Goal: Task Accomplishment & Management: Manage account settings

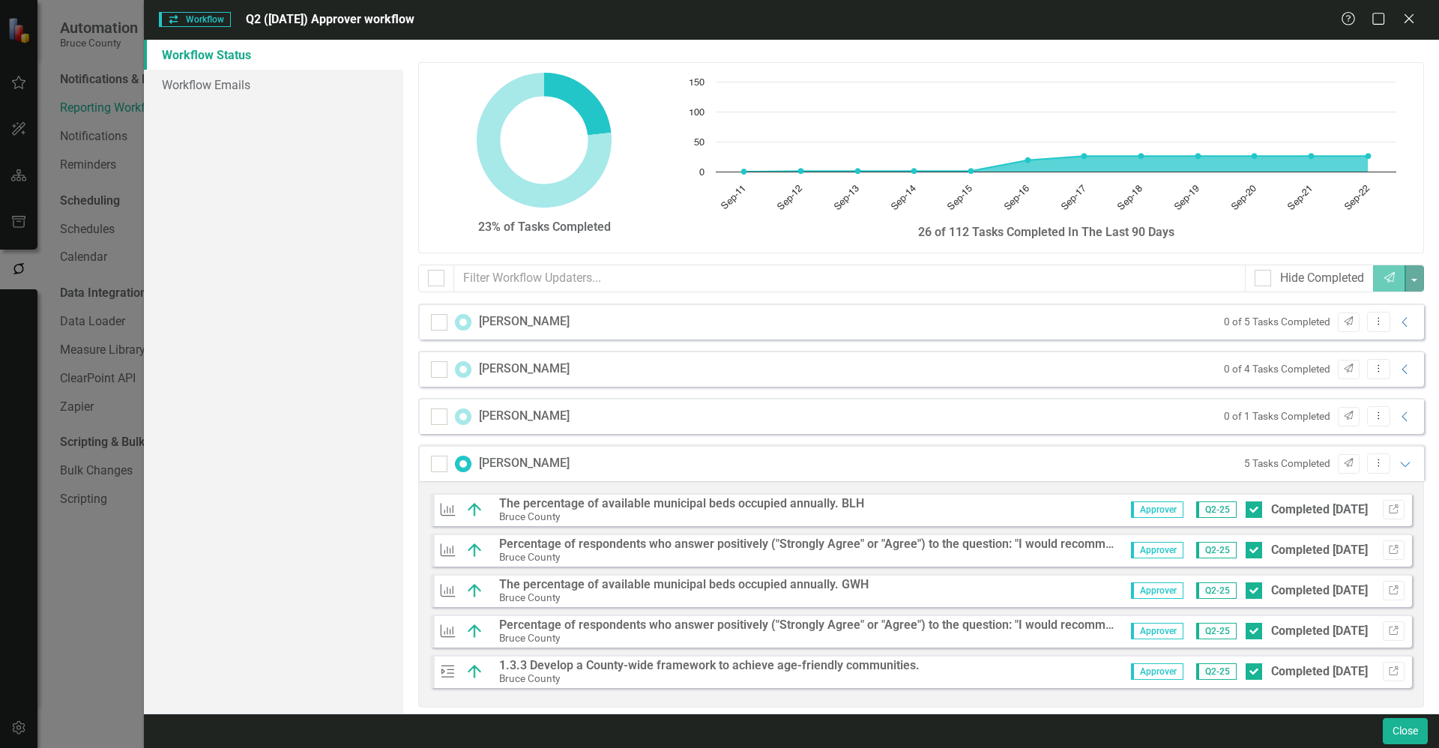
scroll to position [131, 0]
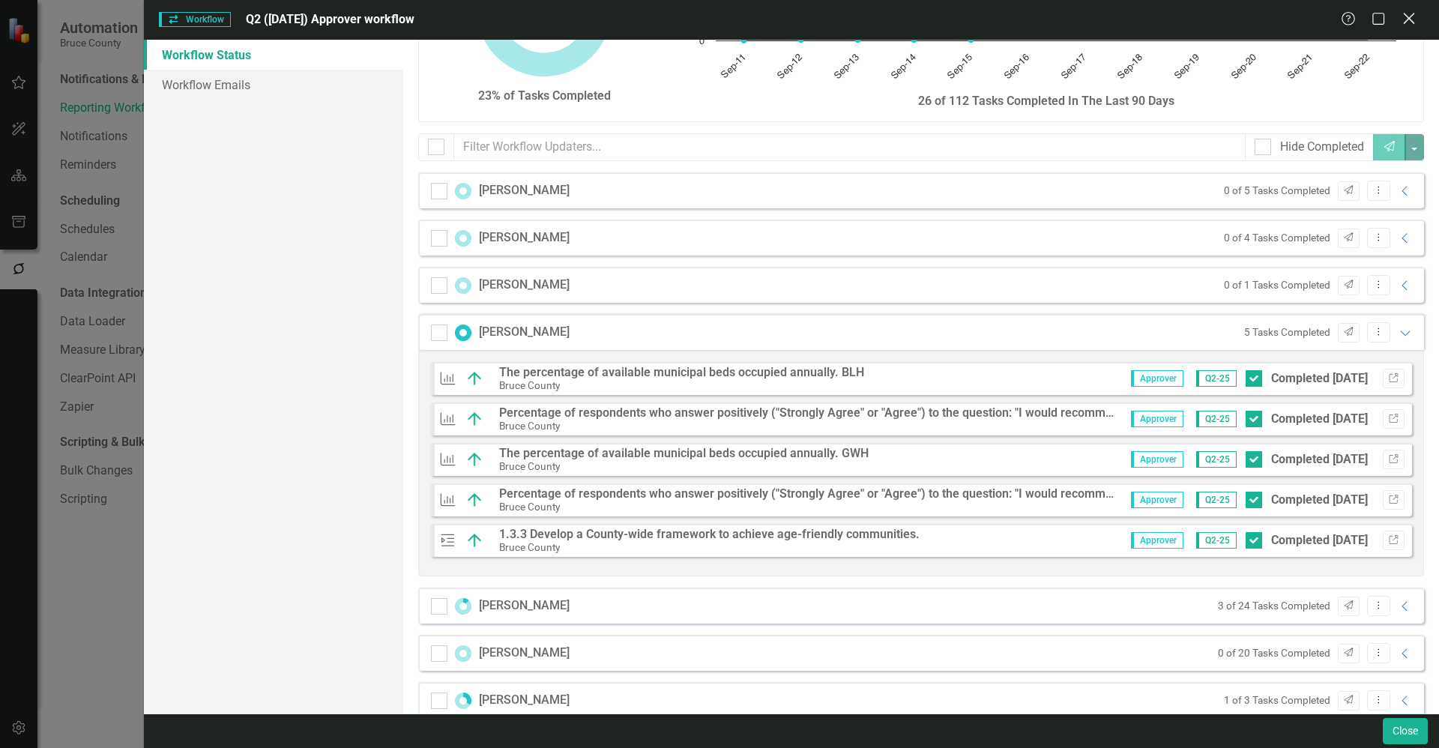
click at [1405, 28] on div "Close" at bounding box center [1408, 20] width 19 height 20
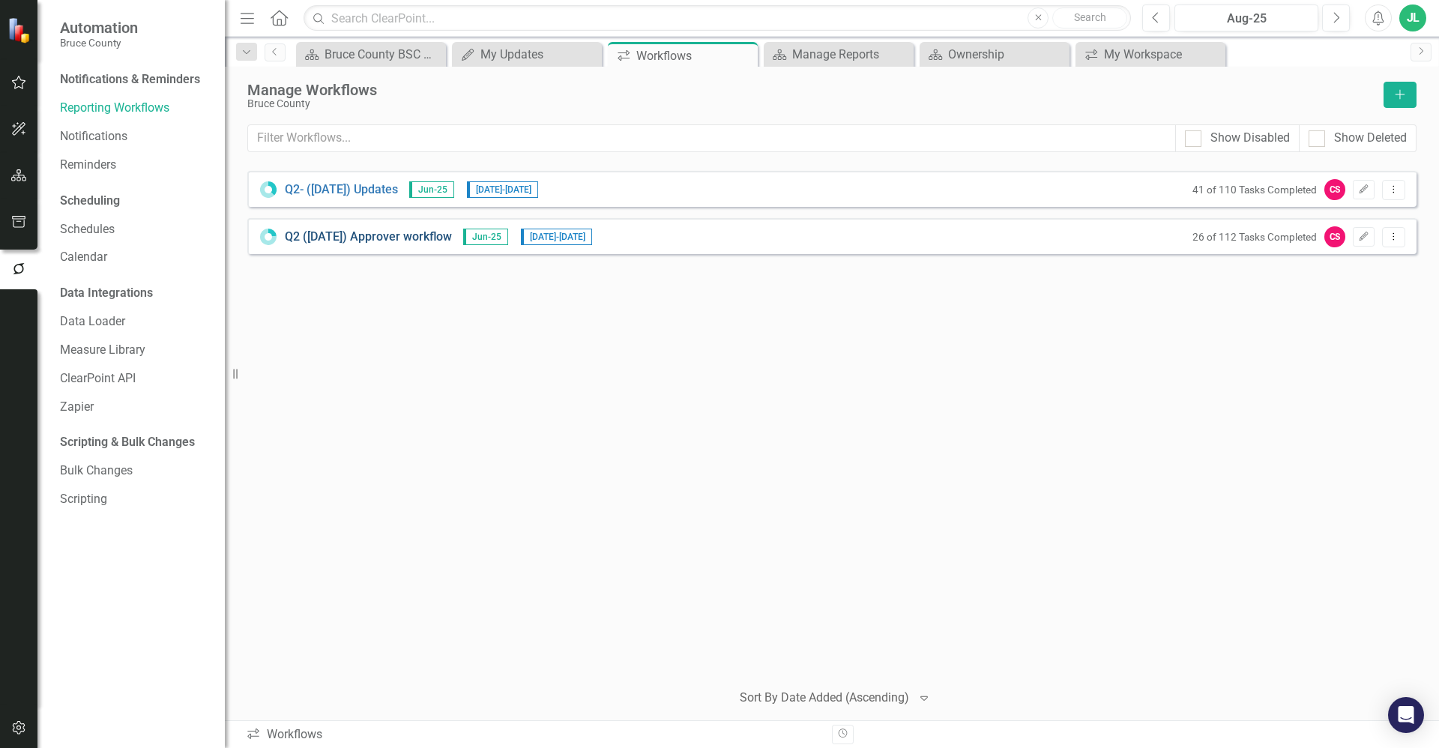
click at [445, 240] on link "Q2 ([DATE]) Approver workflow" at bounding box center [368, 237] width 167 height 17
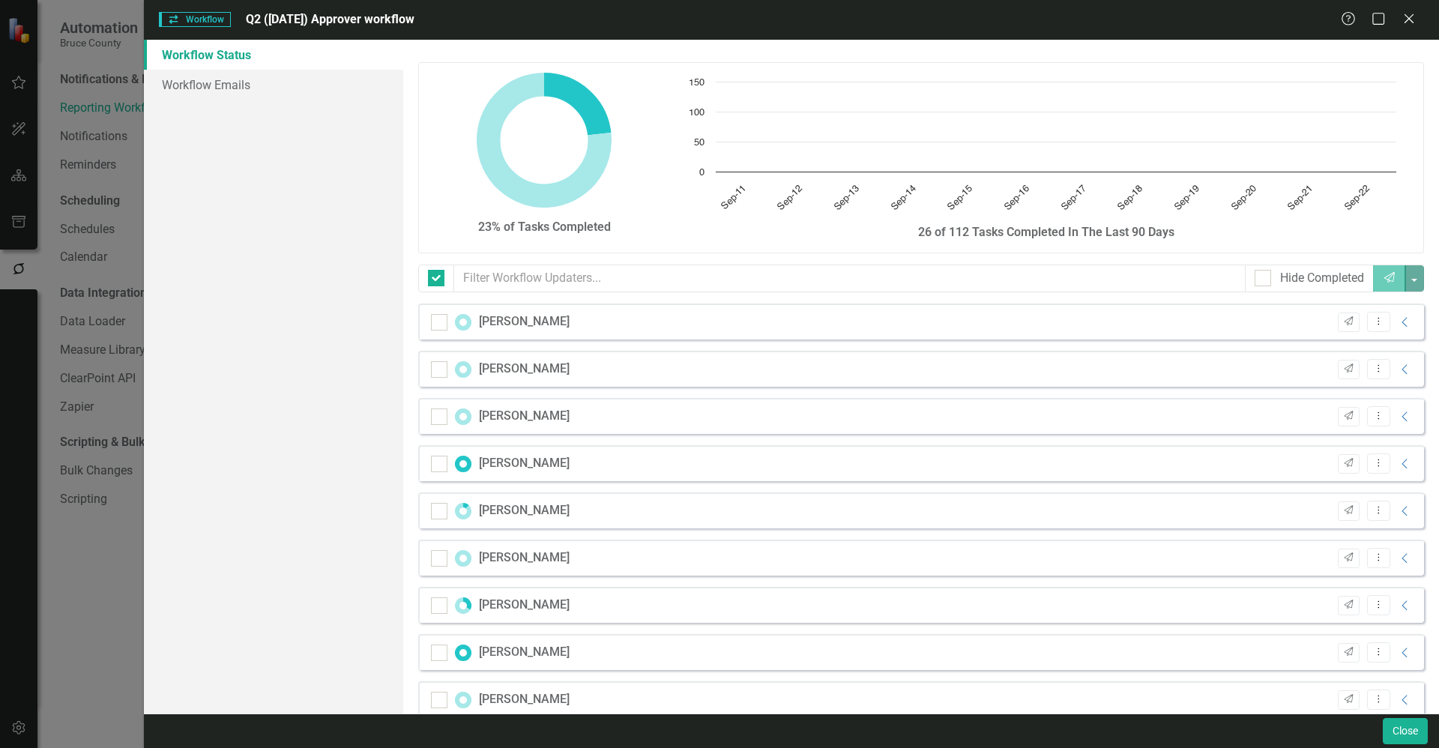
checkbox input "false"
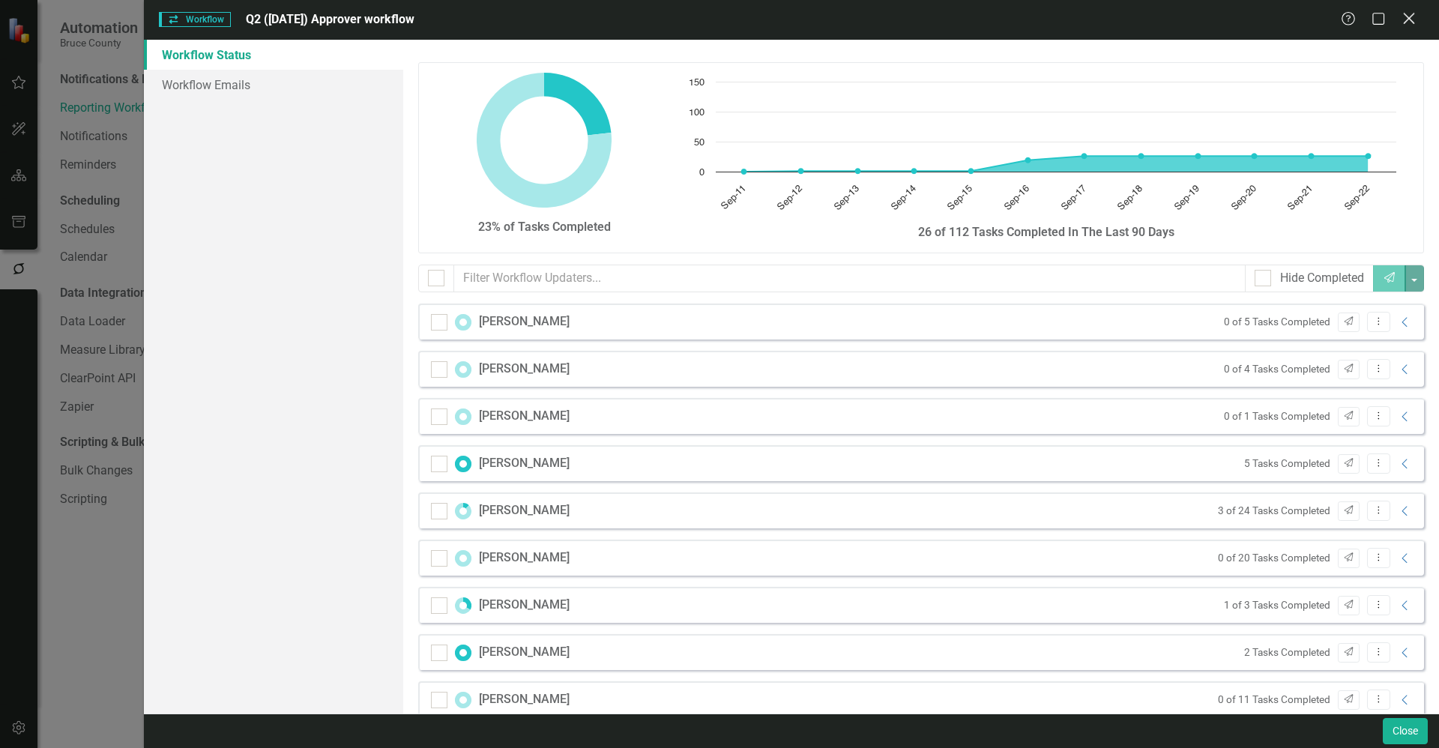
click at [1413, 16] on icon at bounding box center [1408, 18] width 11 height 11
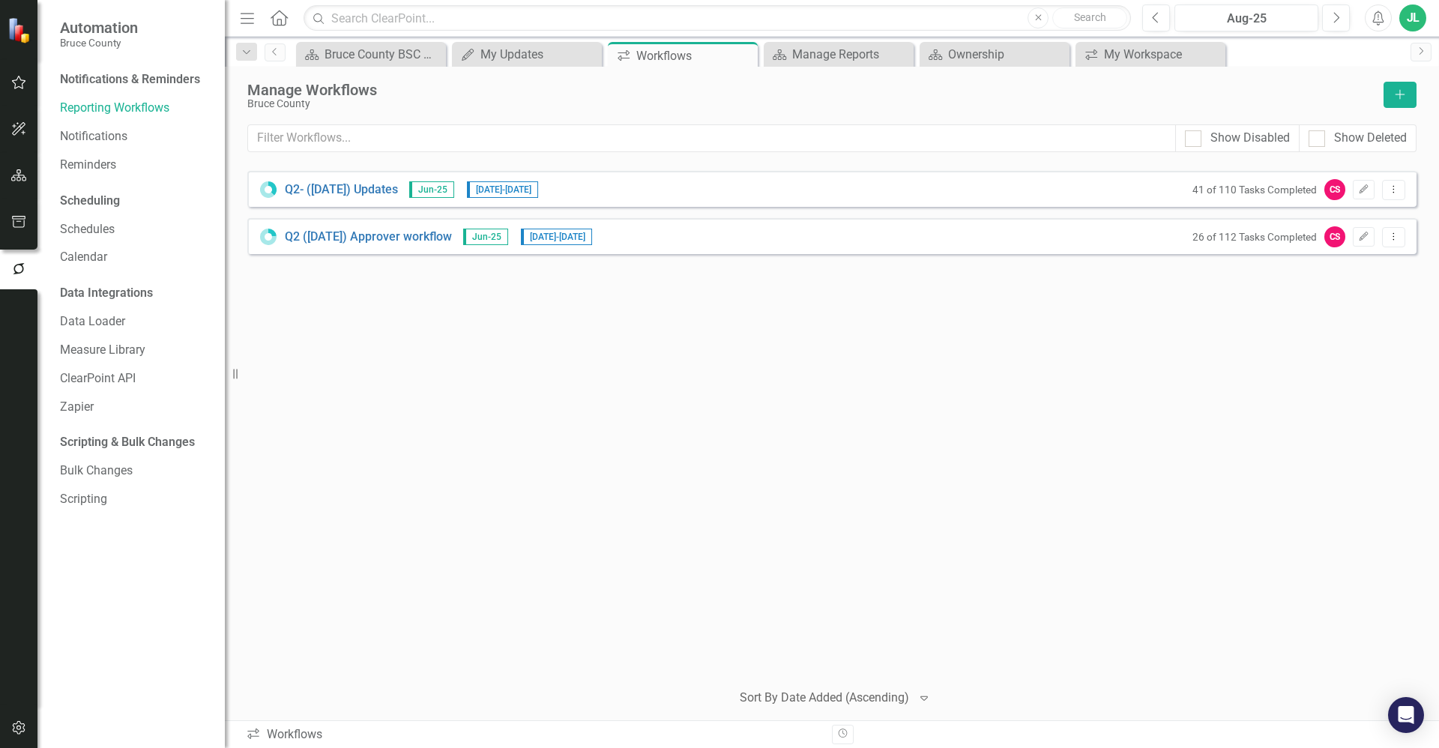
click at [31, 82] on button "button" at bounding box center [19, 82] width 34 height 31
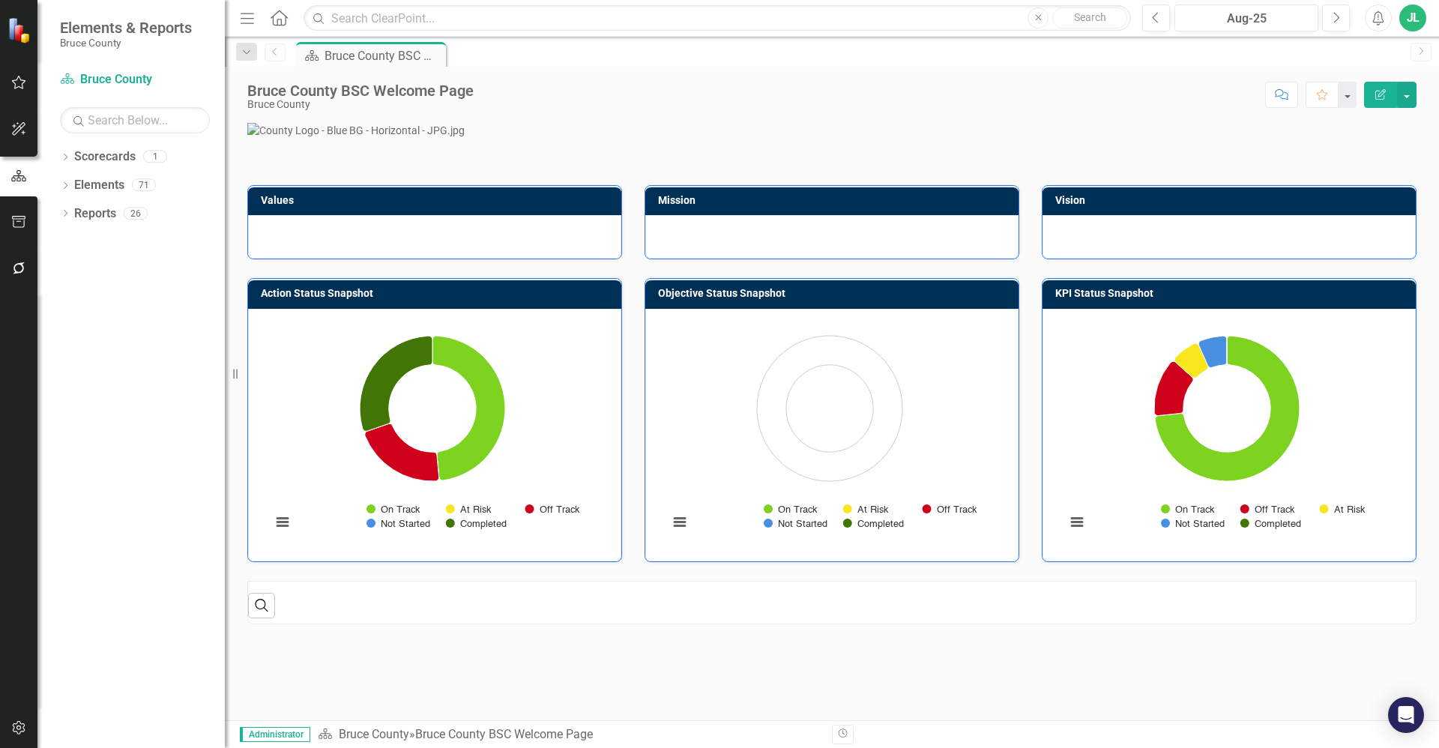
click at [31, 91] on button "button" at bounding box center [19, 82] width 34 height 31
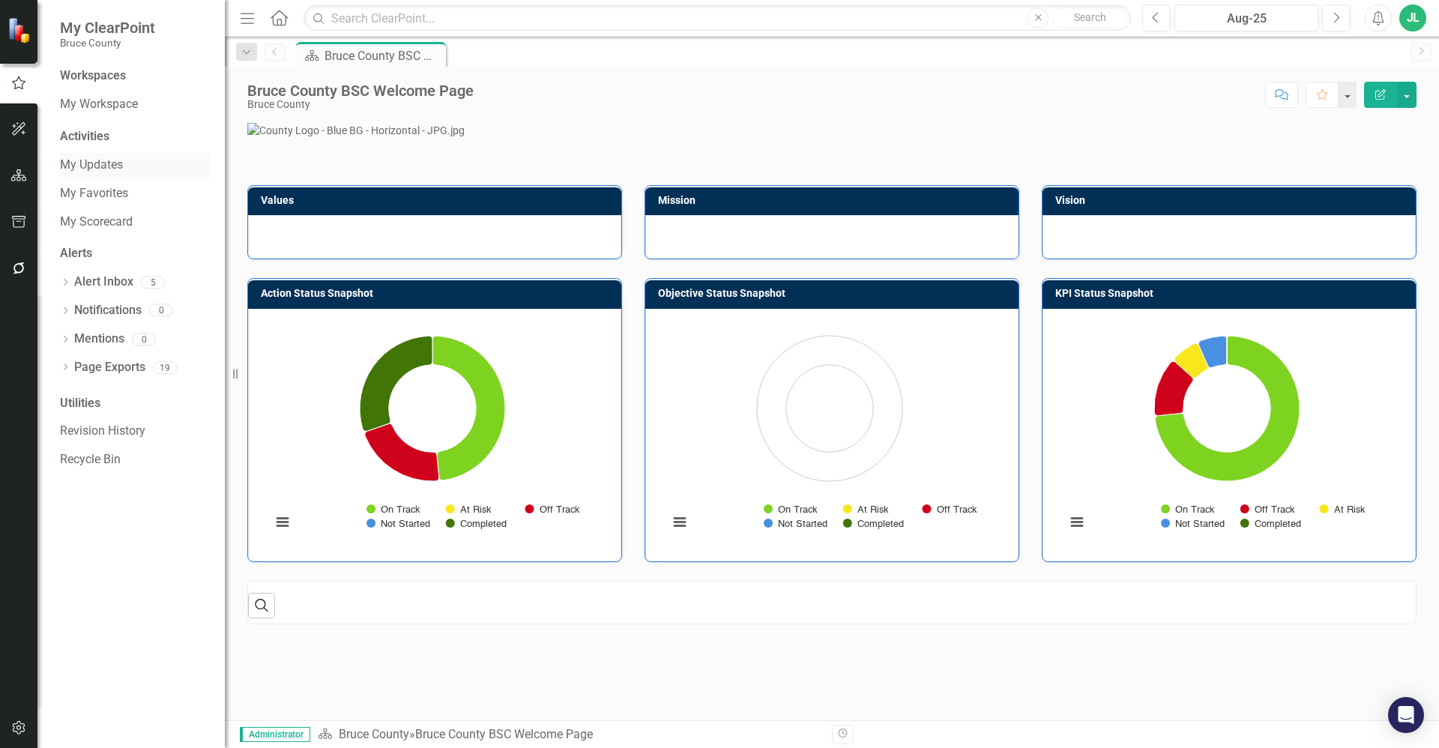
click at [122, 167] on link "My Updates" at bounding box center [135, 165] width 150 height 17
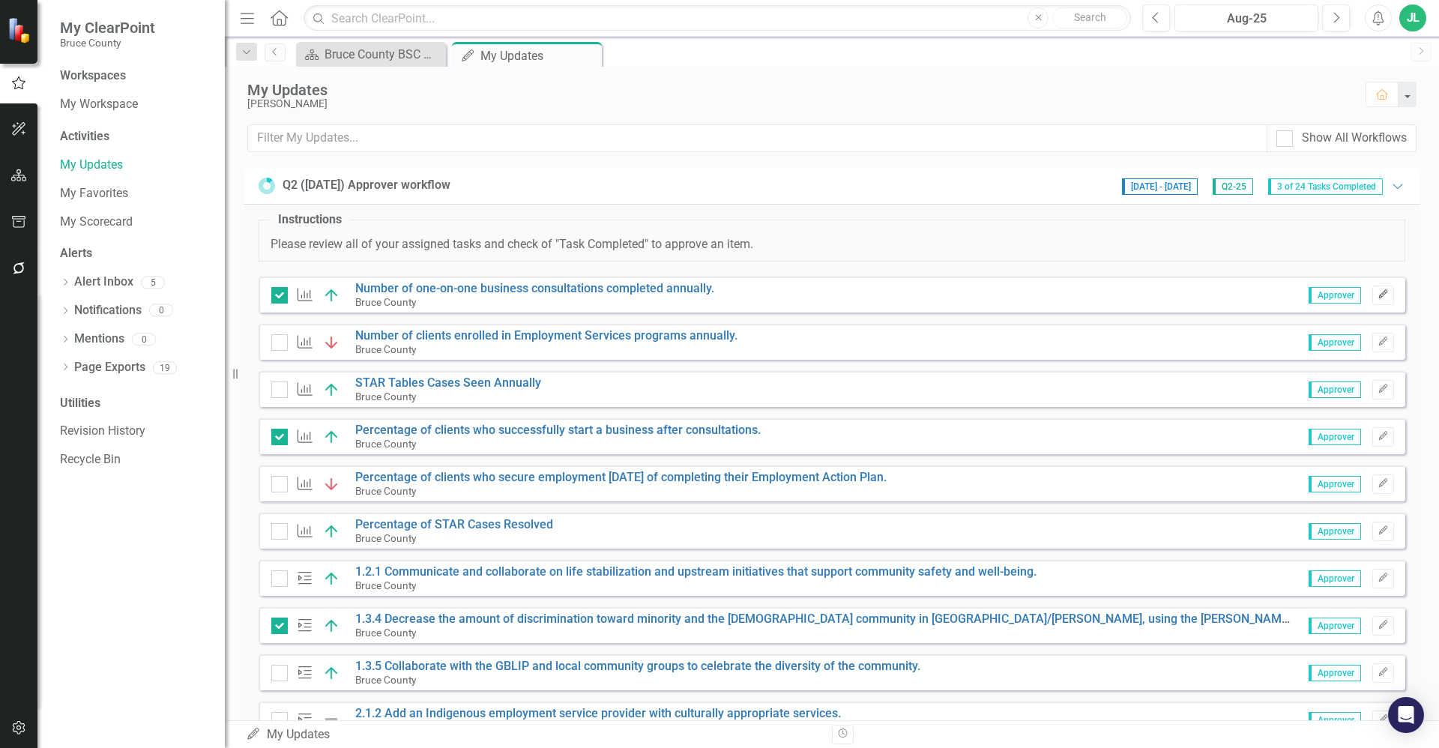
click at [1378, 298] on icon "Edit" at bounding box center [1383, 294] width 11 height 9
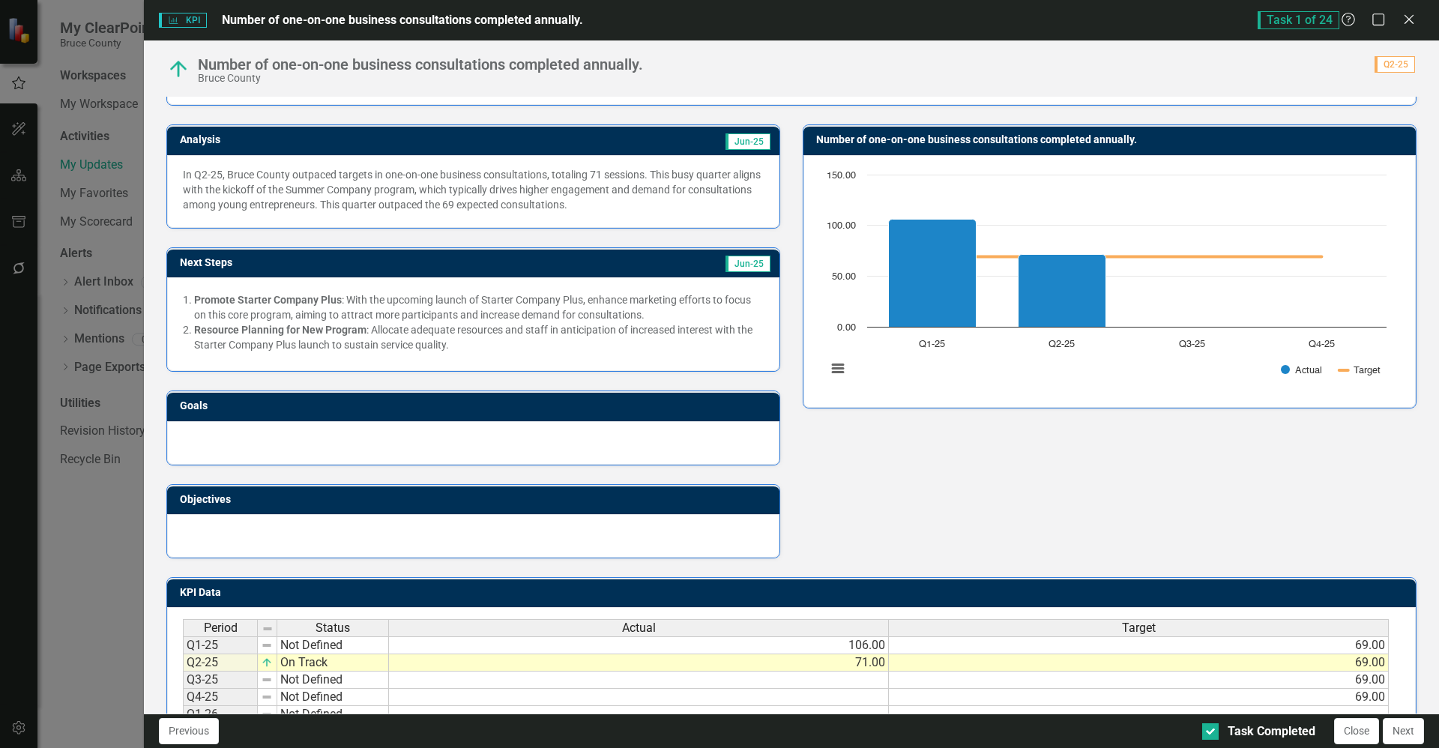
scroll to position [82, 0]
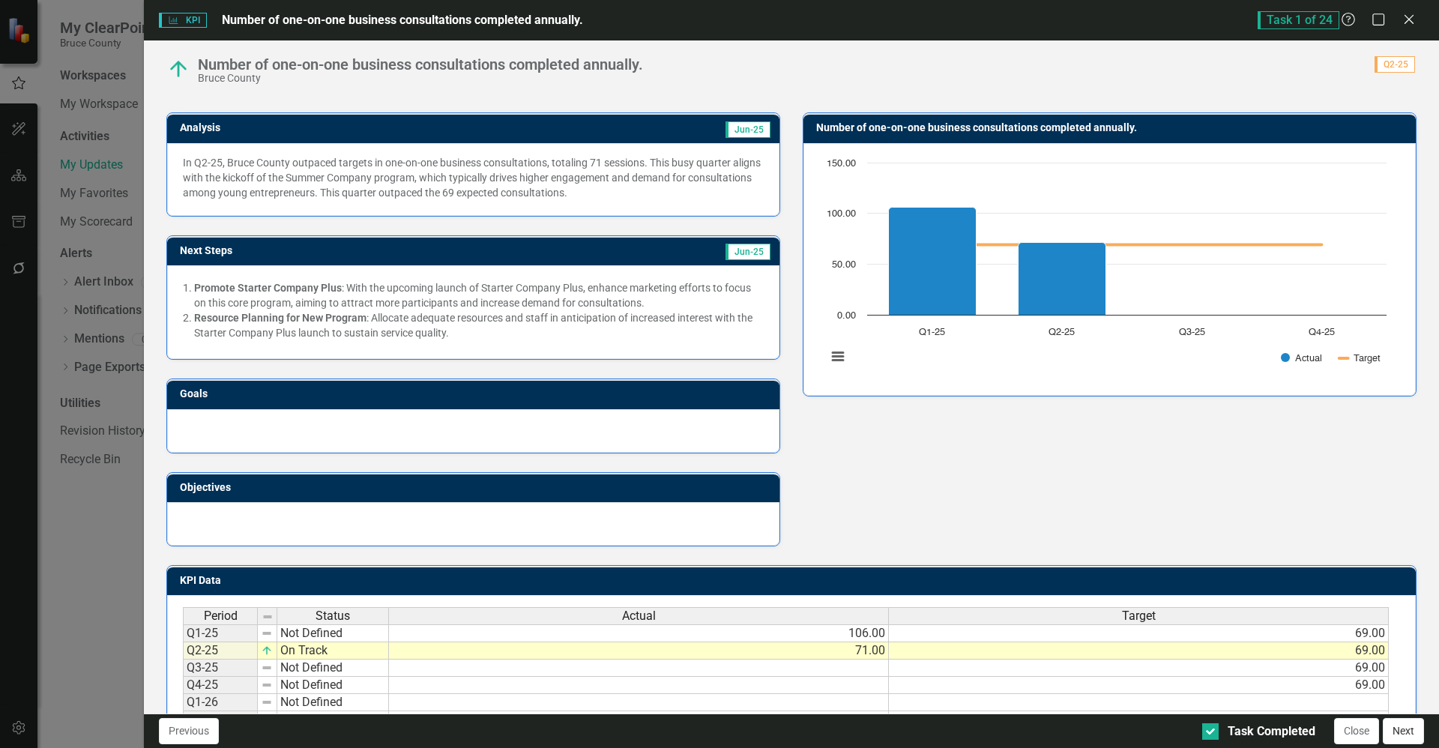
click at [1403, 742] on button "Next" at bounding box center [1403, 731] width 41 height 26
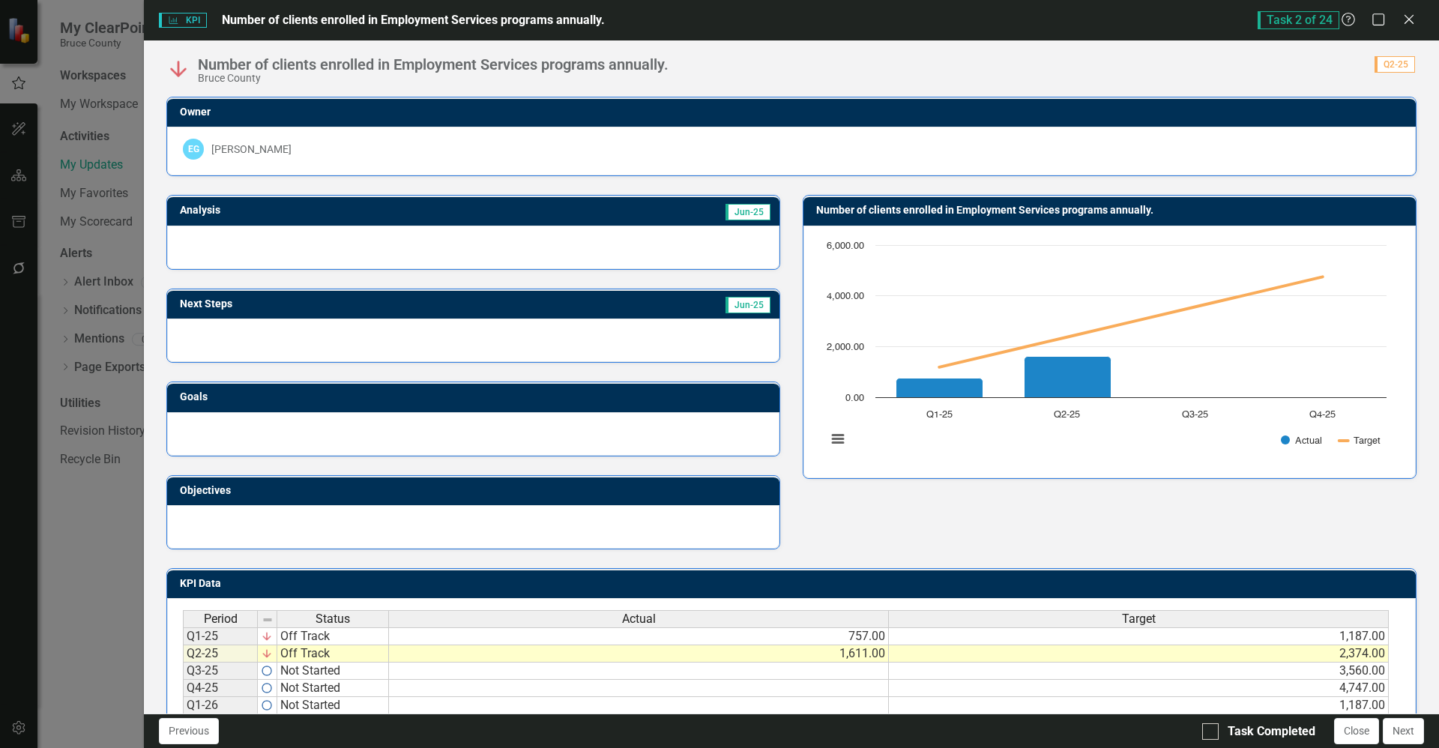
click at [1208, 744] on div "Previous Task Completed Close Next" at bounding box center [791, 731] width 1295 height 34
click at [1206, 727] on input "Task Completed" at bounding box center [1207, 728] width 10 height 10
checkbox input "true"
click at [1407, 726] on button "Next" at bounding box center [1403, 731] width 41 height 26
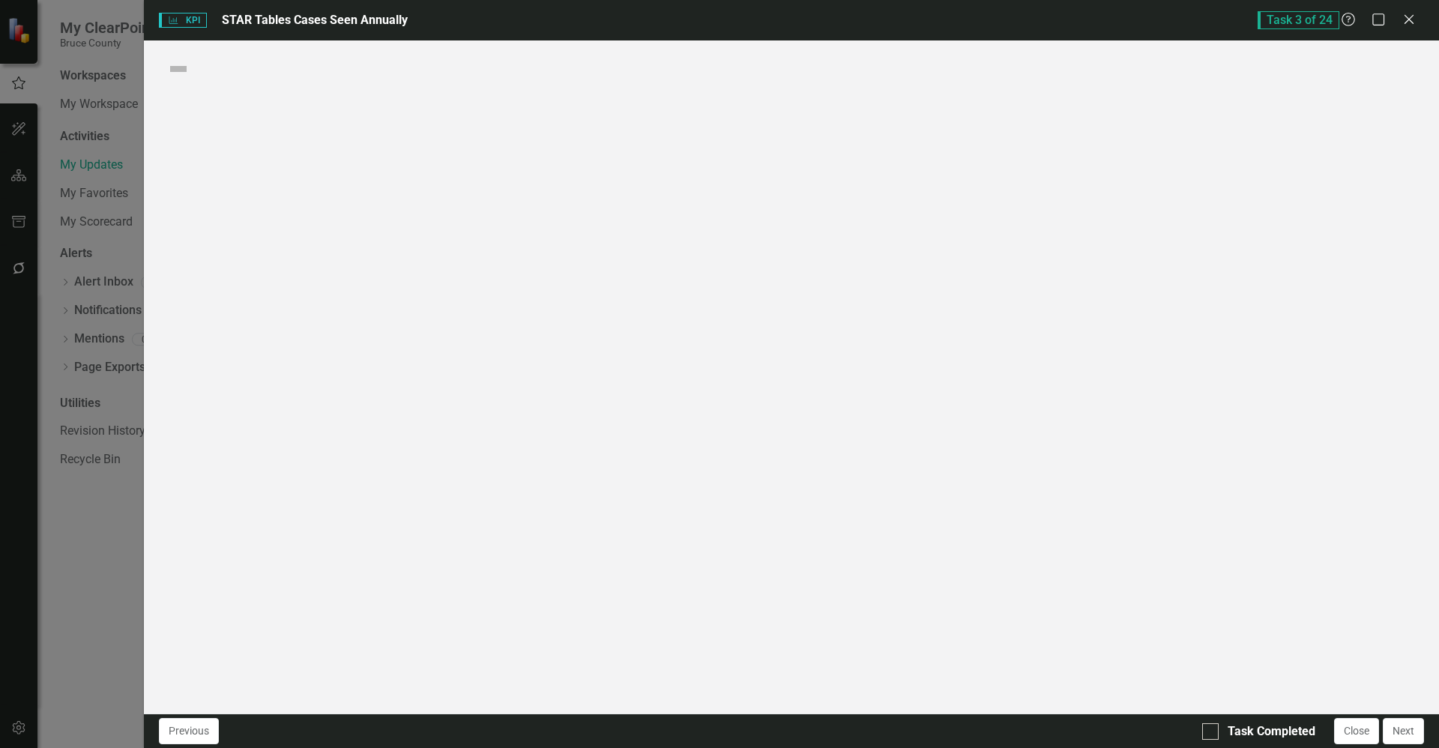
checkbox input "true"
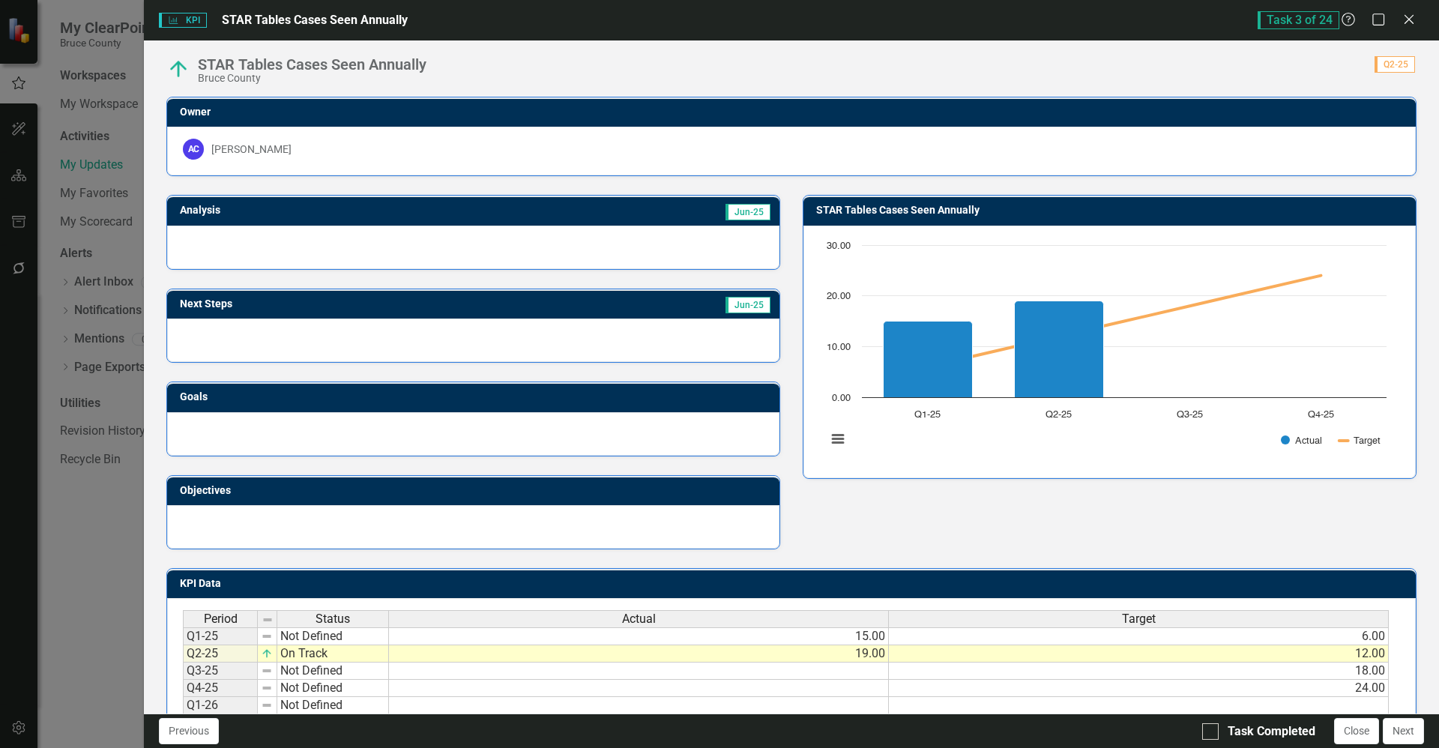
scroll to position [91, 0]
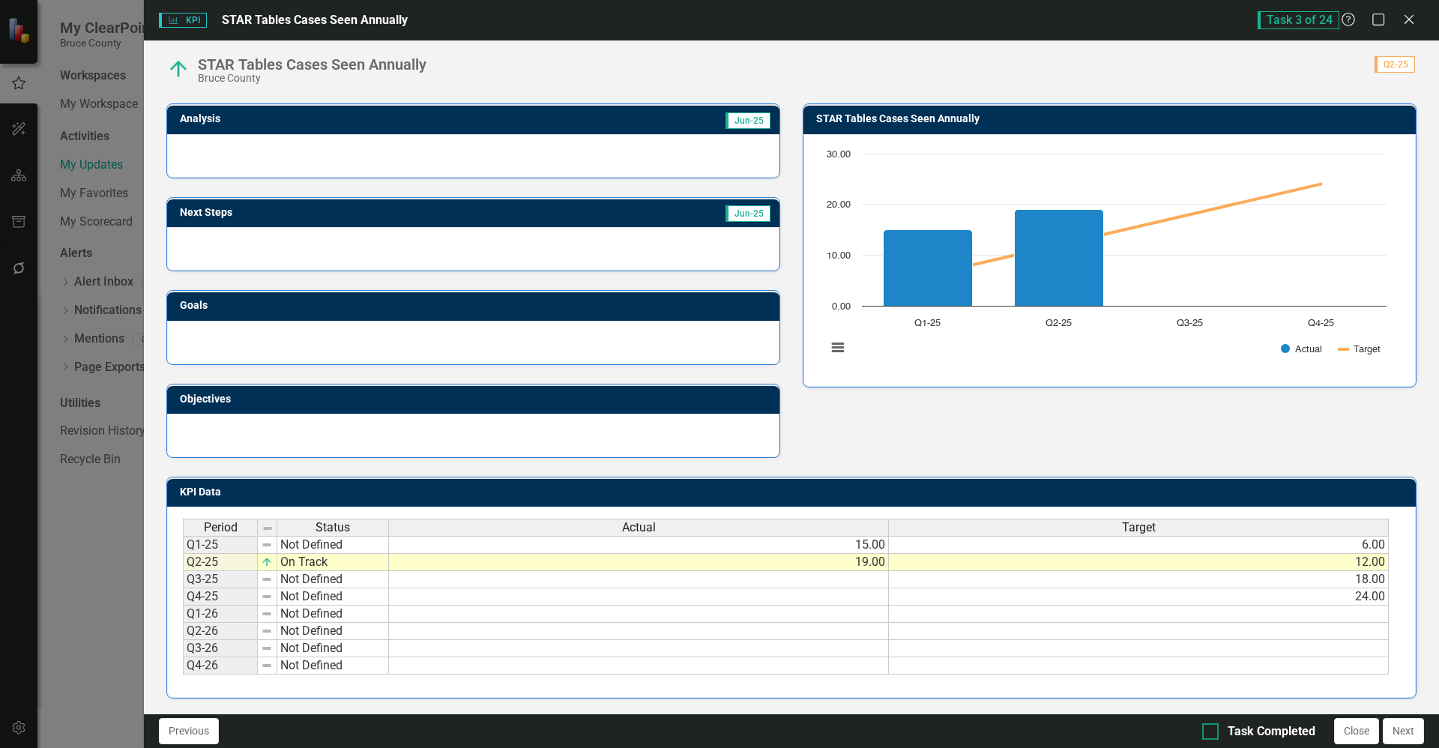
click at [1207, 737] on div at bounding box center [1210, 731] width 16 height 16
click at [1207, 733] on input "Task Completed" at bounding box center [1207, 728] width 10 height 10
checkbox input "true"
click at [1402, 736] on button "Next" at bounding box center [1403, 731] width 41 height 26
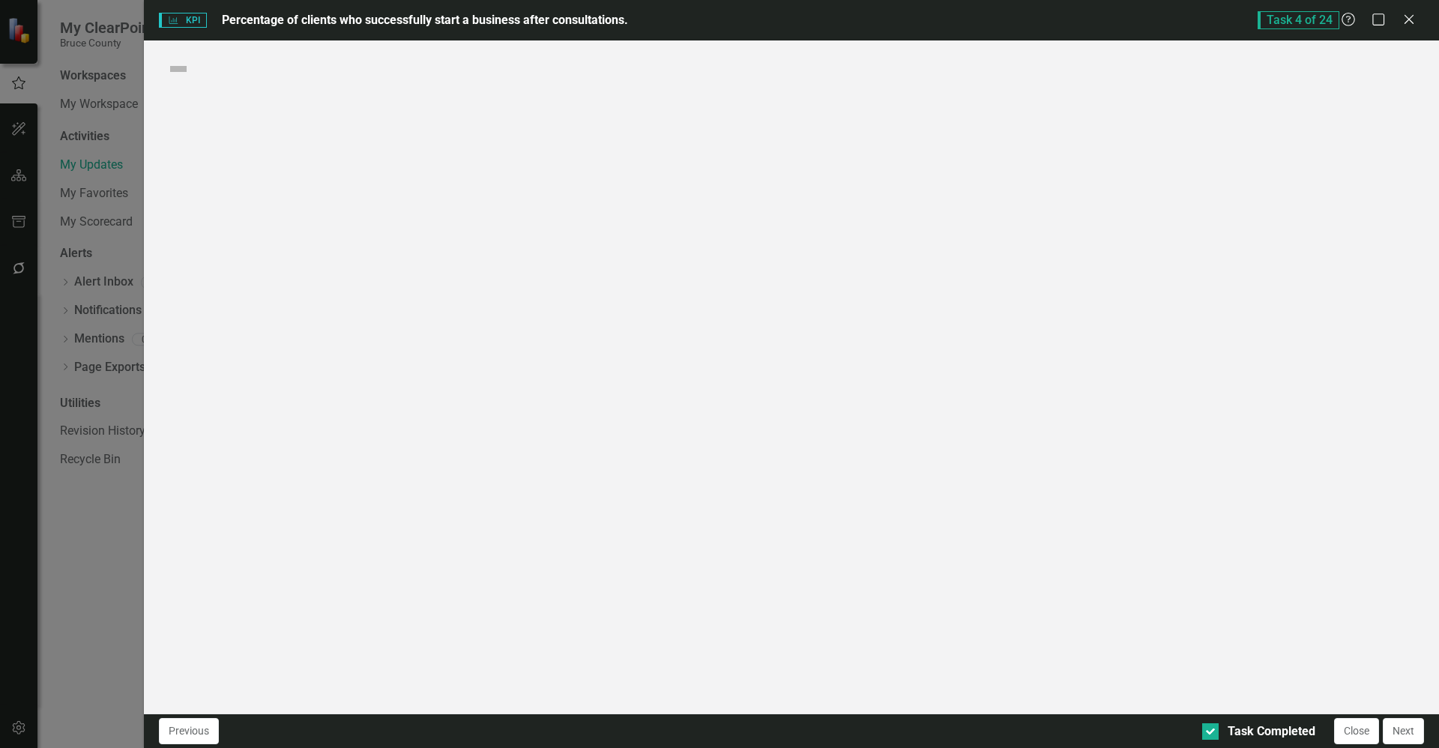
checkbox input "true"
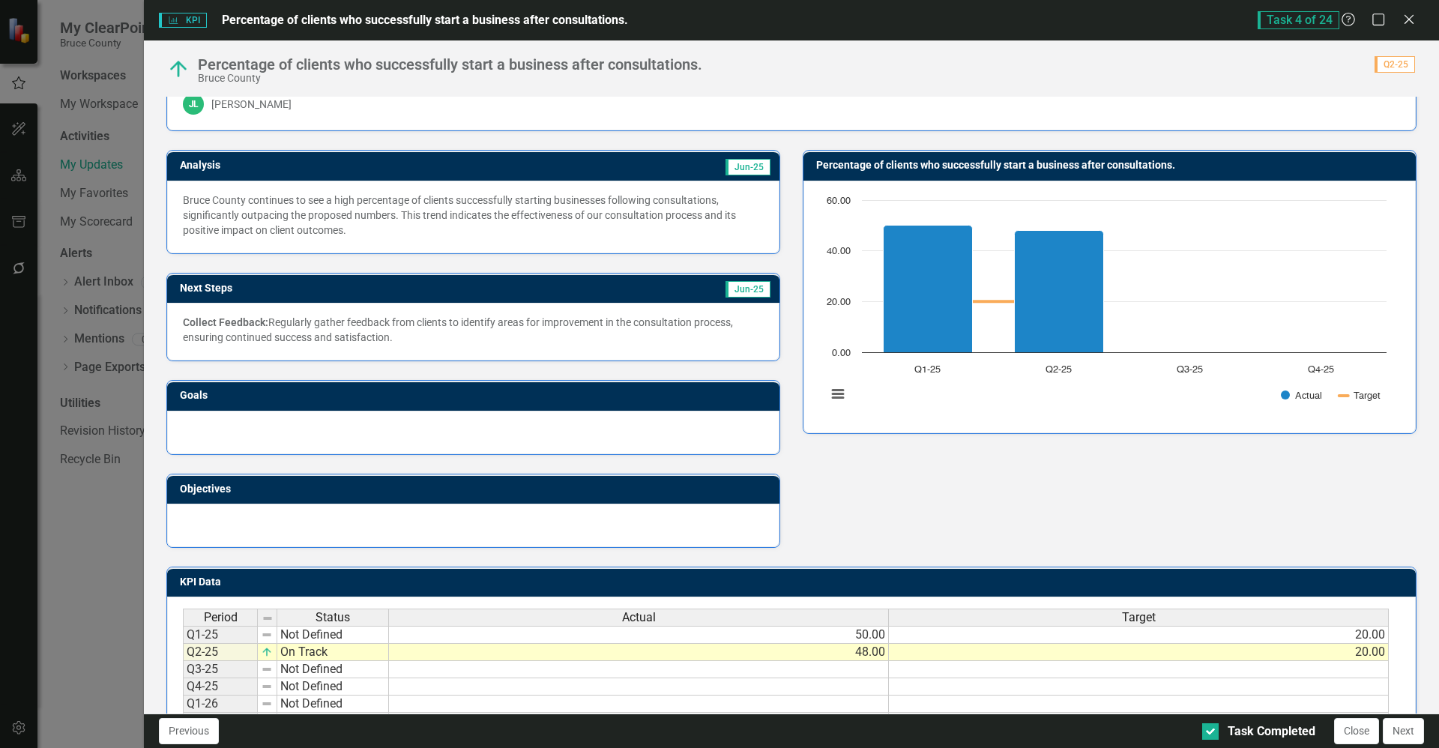
scroll to position [0, 0]
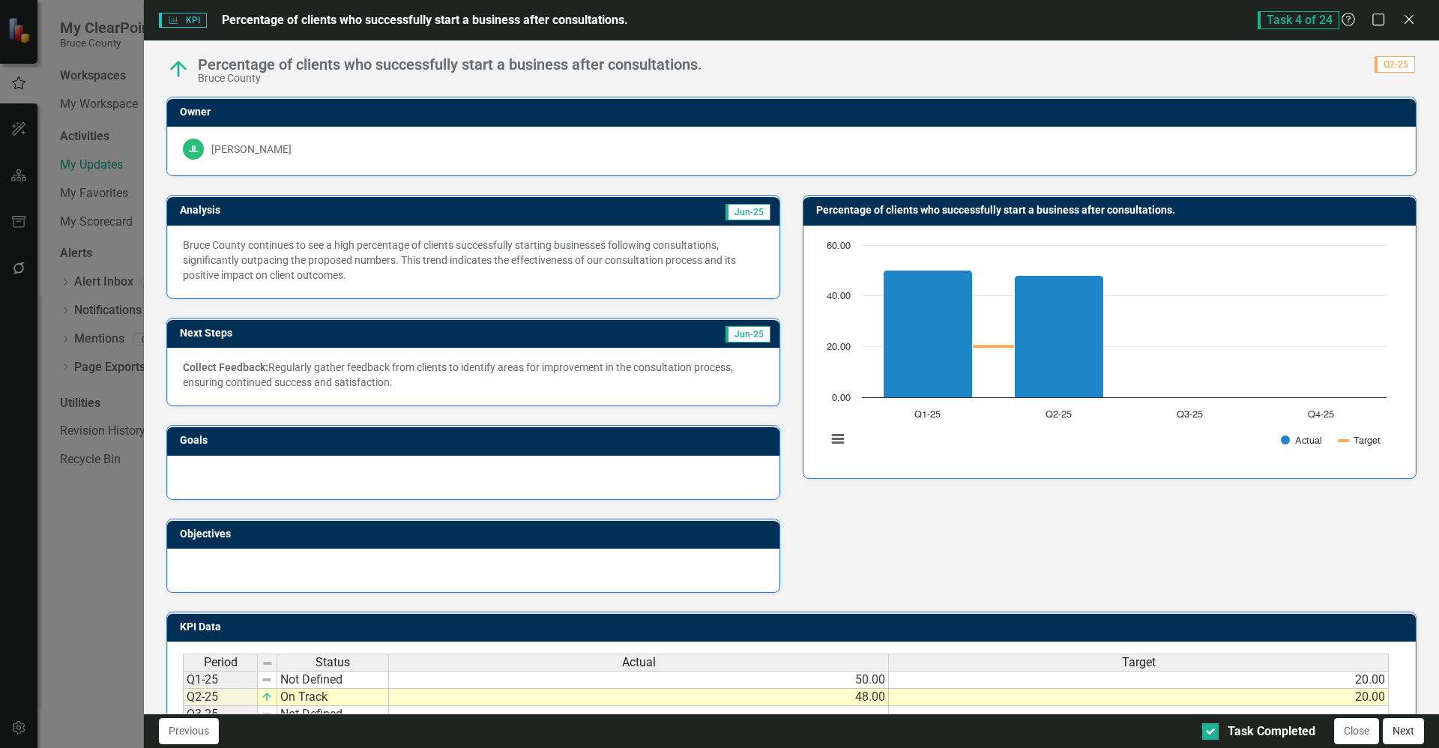
click at [1402, 741] on button "Next" at bounding box center [1403, 731] width 41 height 26
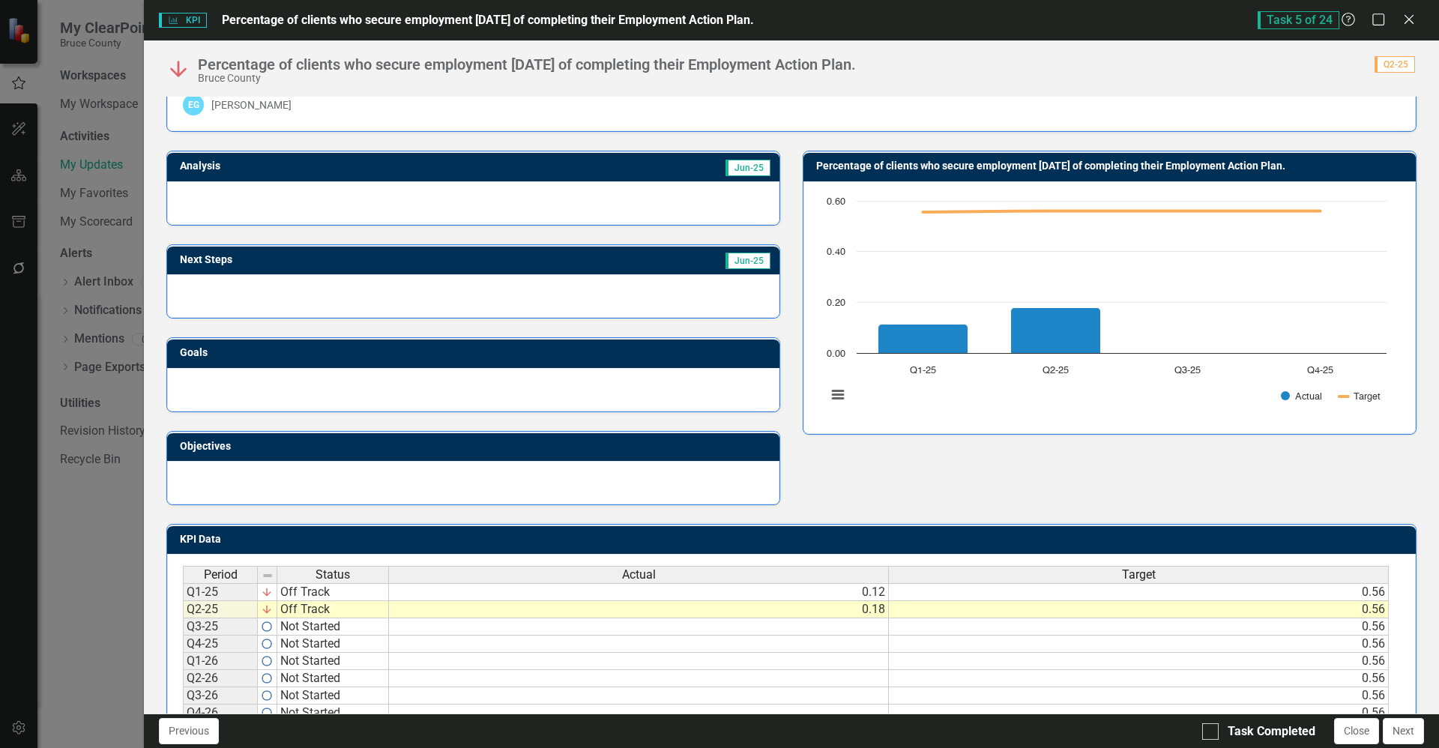
scroll to position [91, 0]
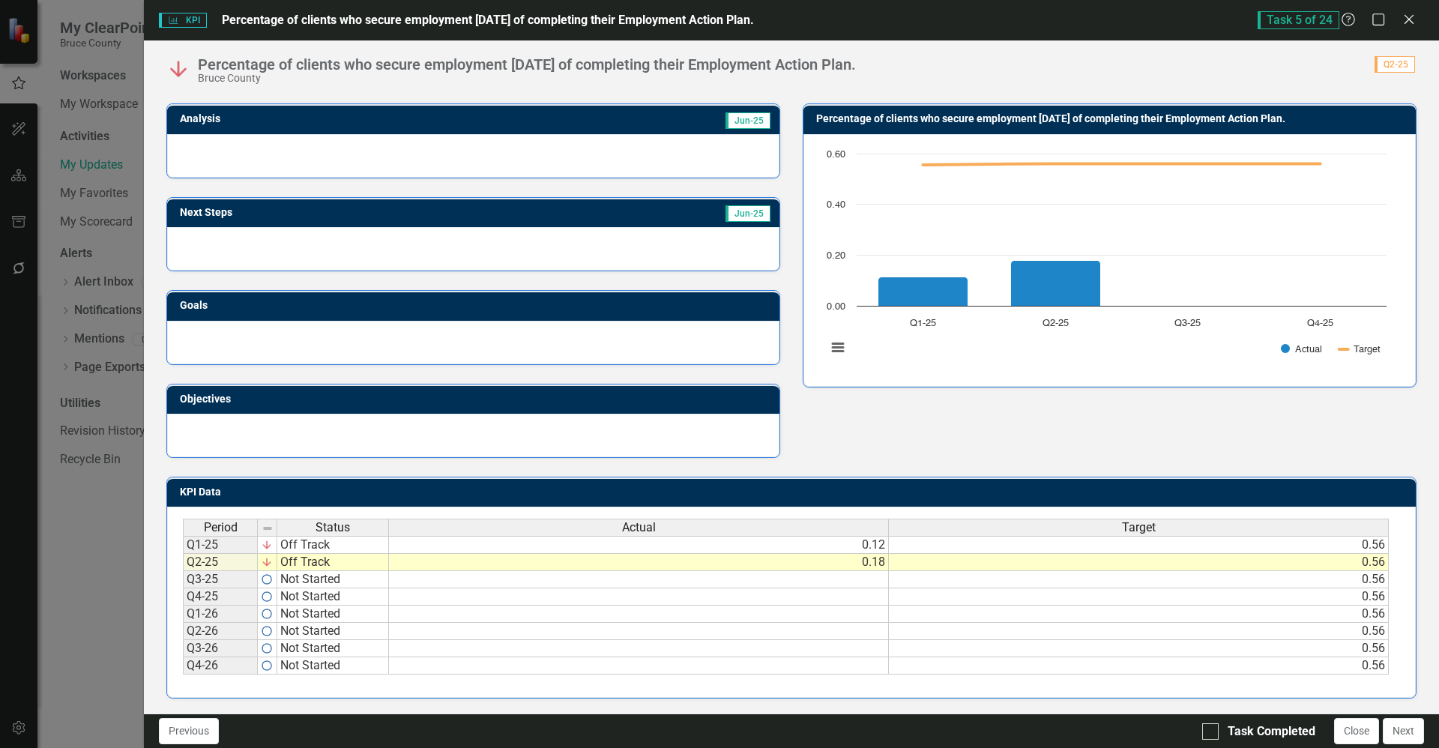
click at [1213, 743] on div "Task Completed Close Next" at bounding box center [1315, 731] width 226 height 26
click at [1210, 737] on div at bounding box center [1210, 731] width 16 height 16
click at [1210, 733] on input "Task Completed" at bounding box center [1207, 728] width 10 height 10
checkbox input "true"
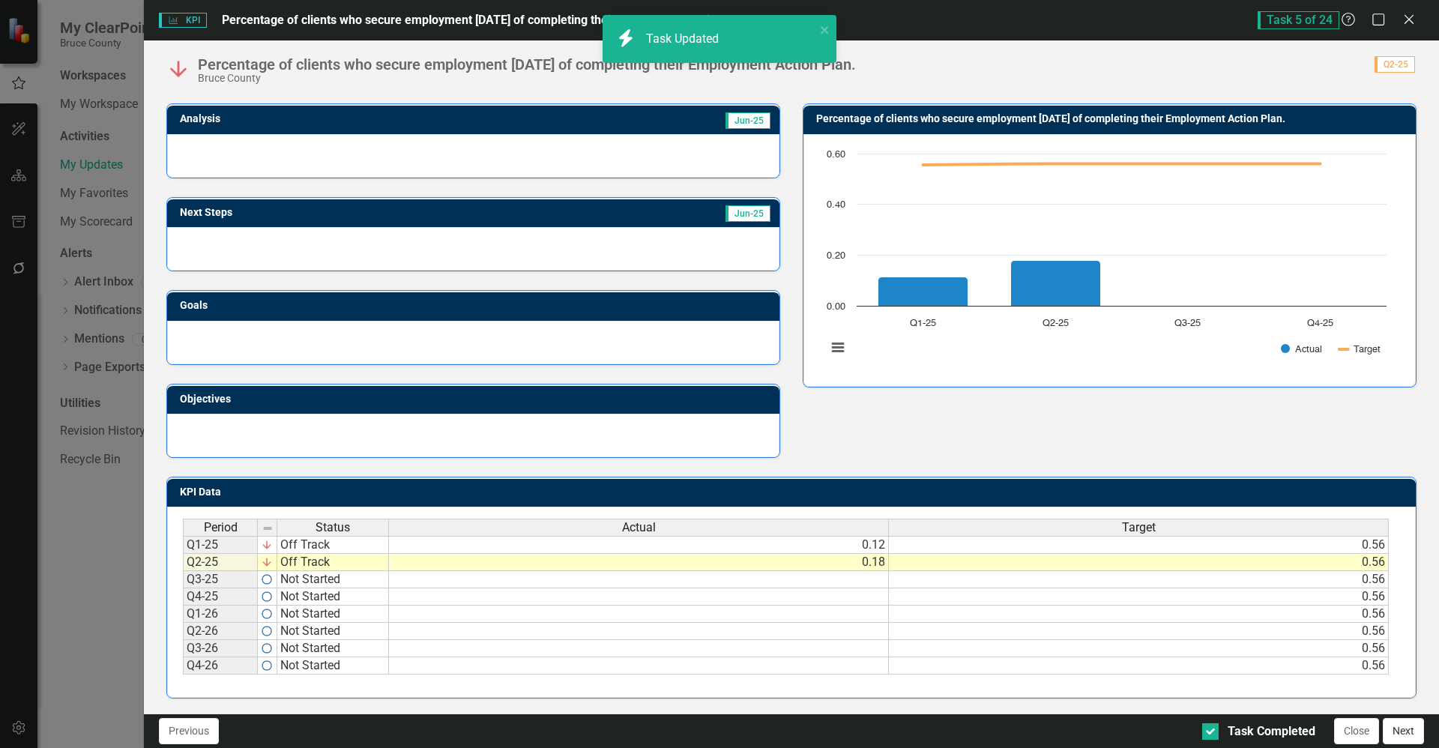
click at [1411, 734] on button "Next" at bounding box center [1403, 731] width 41 height 26
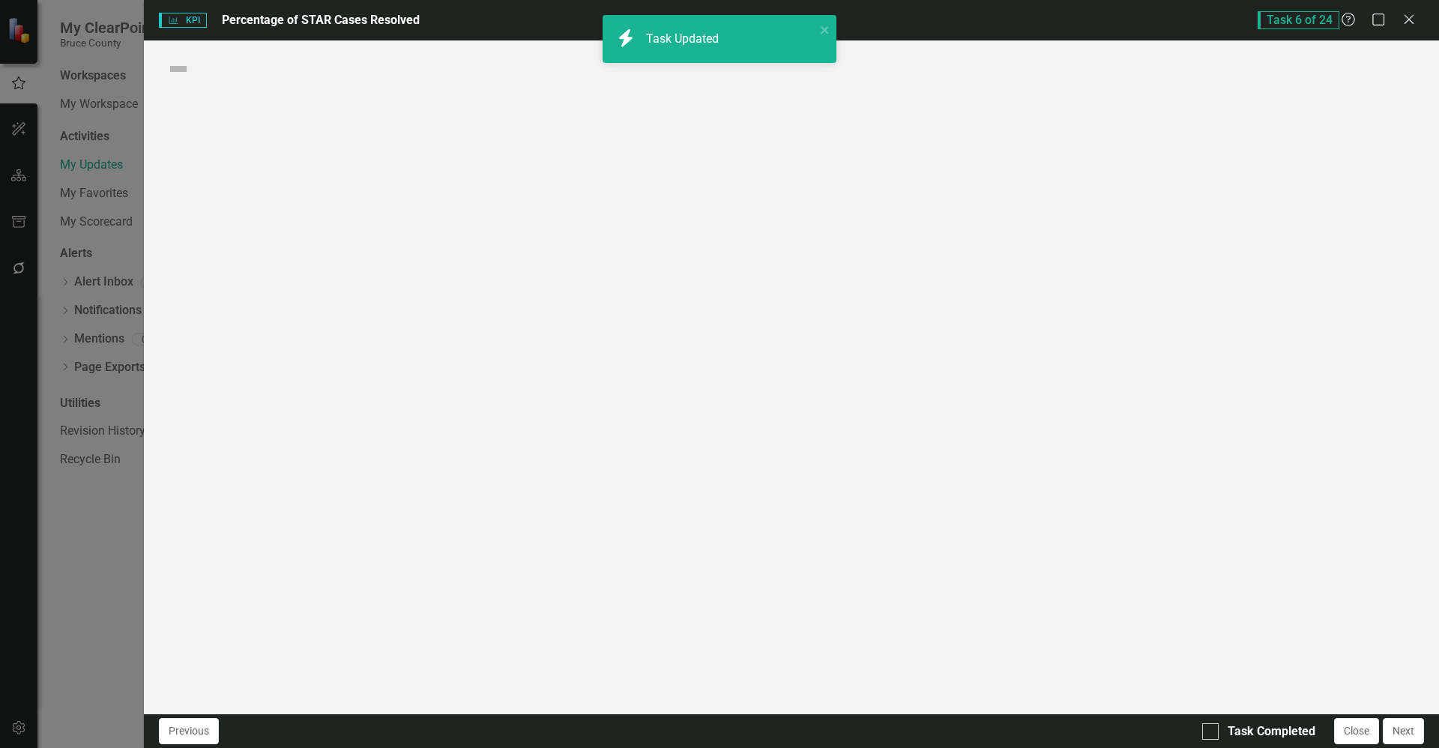
checkbox input "true"
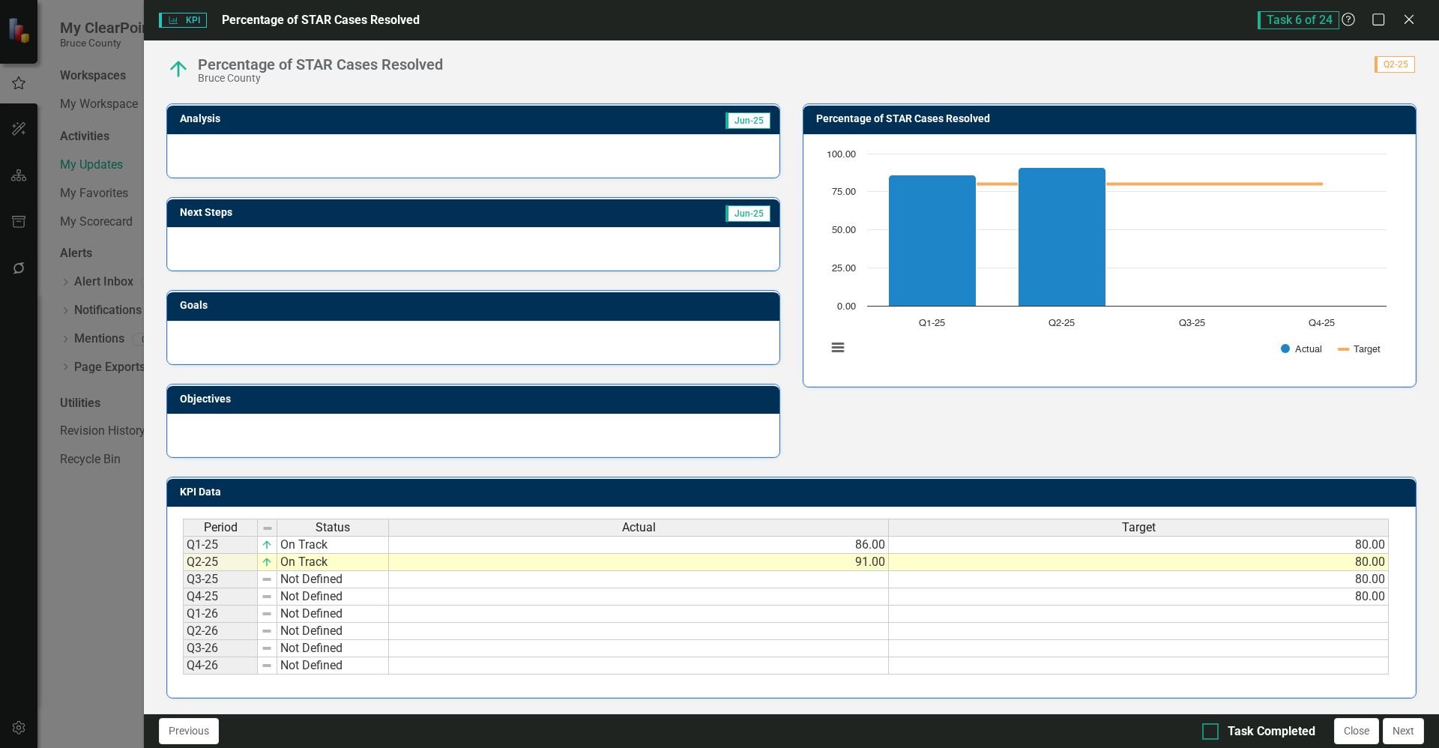
click at [1207, 729] on input "Task Completed" at bounding box center [1207, 728] width 10 height 10
checkbox input "true"
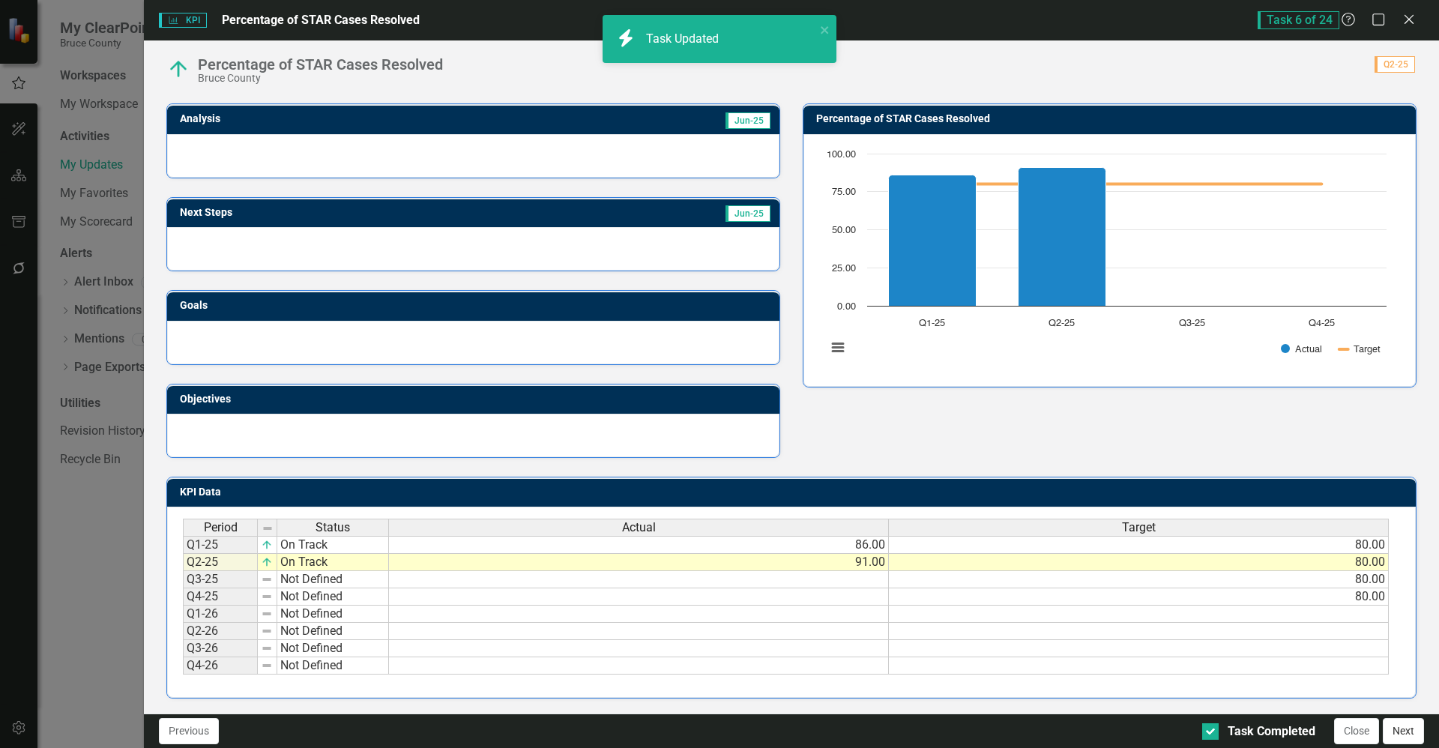
click at [1412, 729] on button "Next" at bounding box center [1403, 731] width 41 height 26
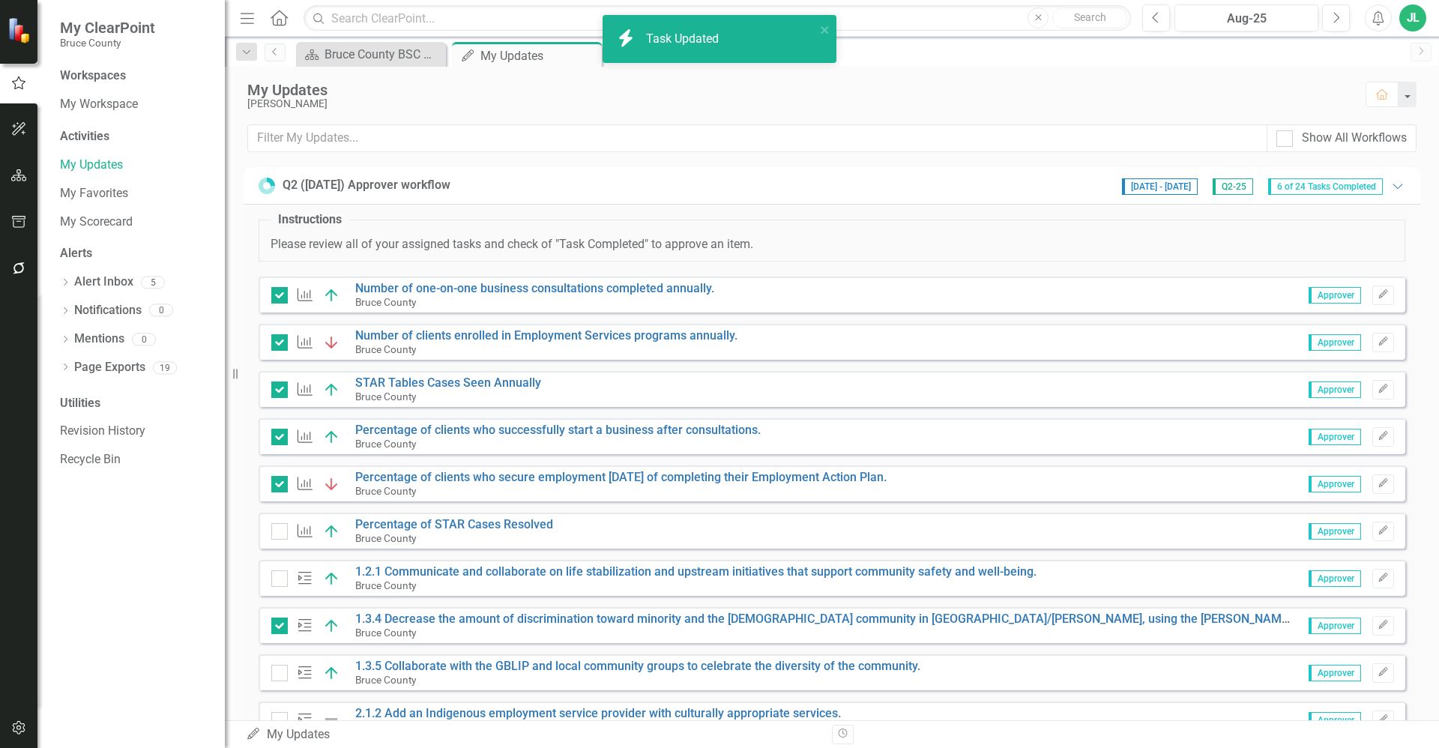
checkbox input "true"
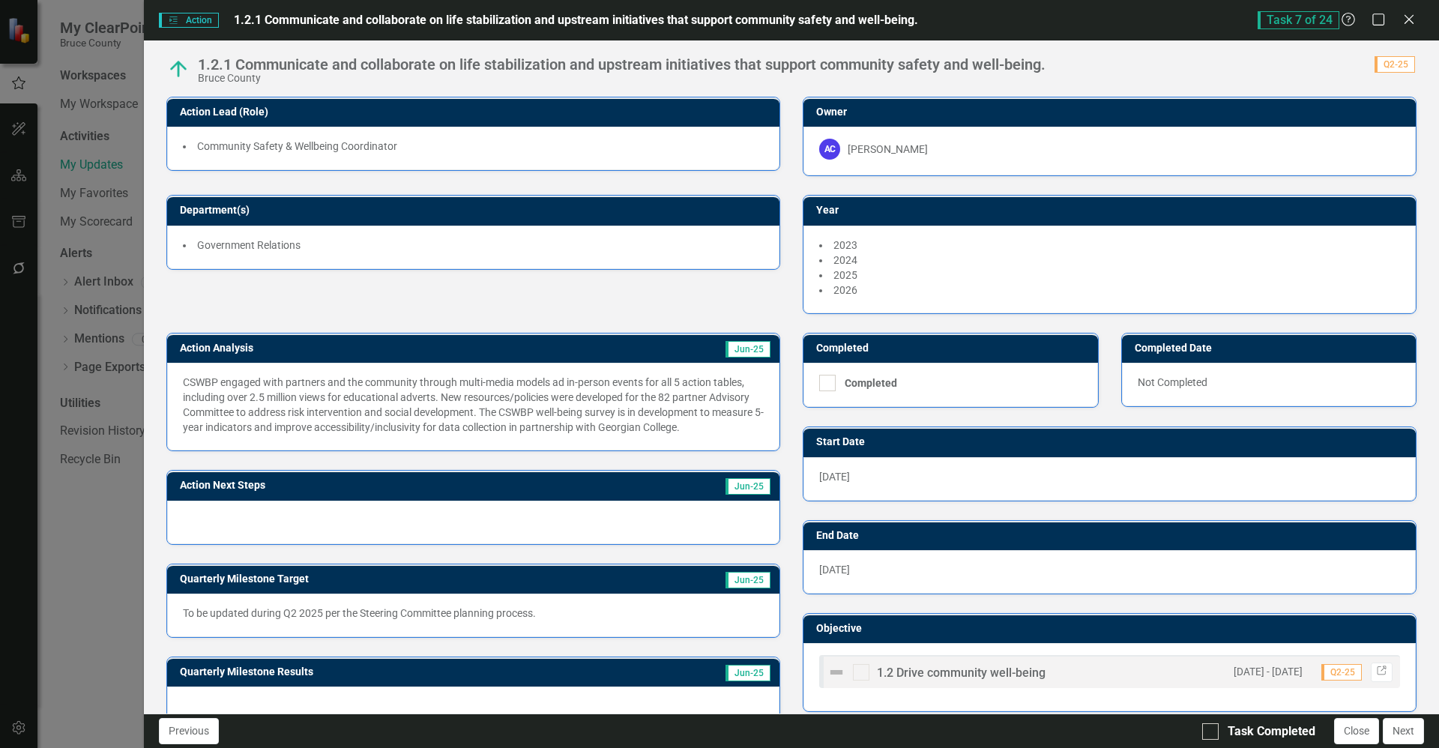
scroll to position [32, 0]
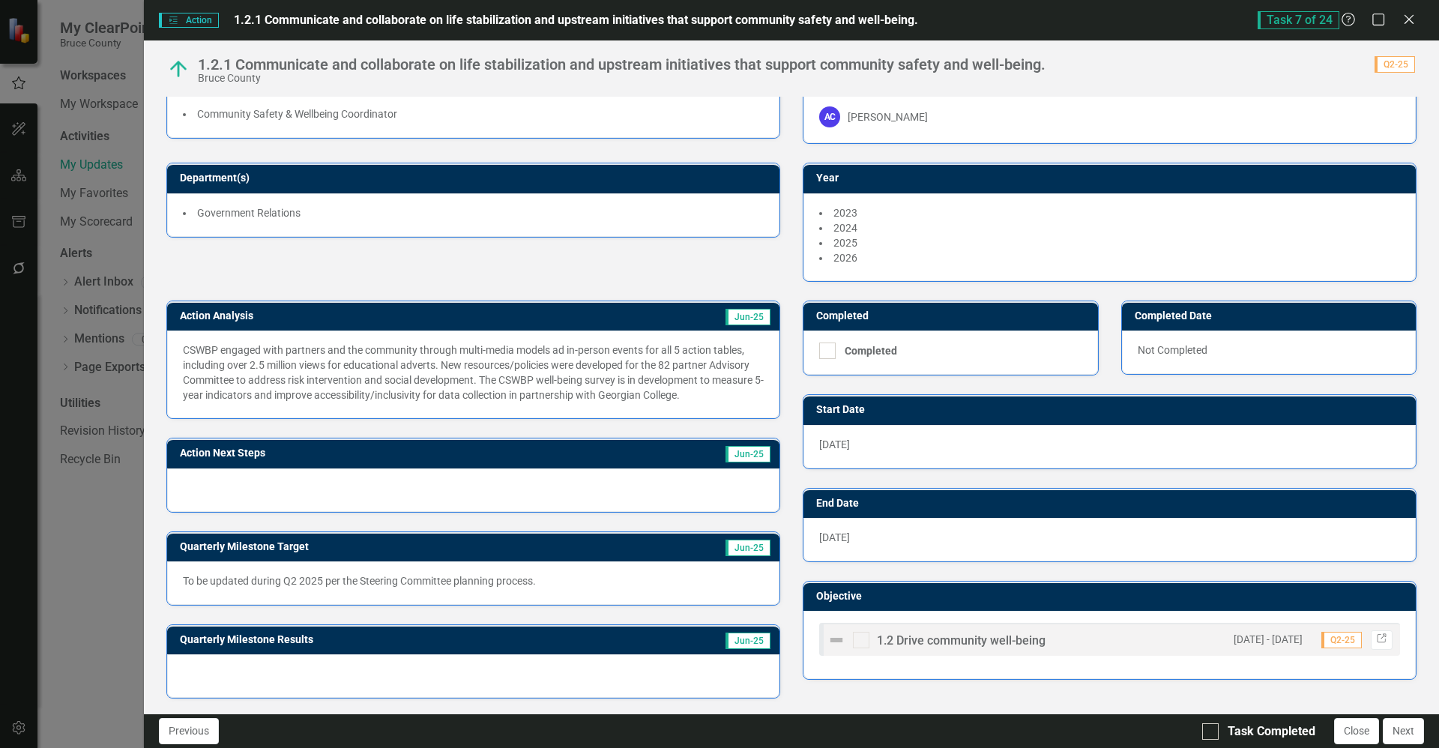
click at [80, 557] on div "Action Action 1.2.1 Communicate and collaborate on life stabilization and upstr…" at bounding box center [719, 374] width 1439 height 748
click at [1399, 729] on button "Next" at bounding box center [1403, 731] width 41 height 26
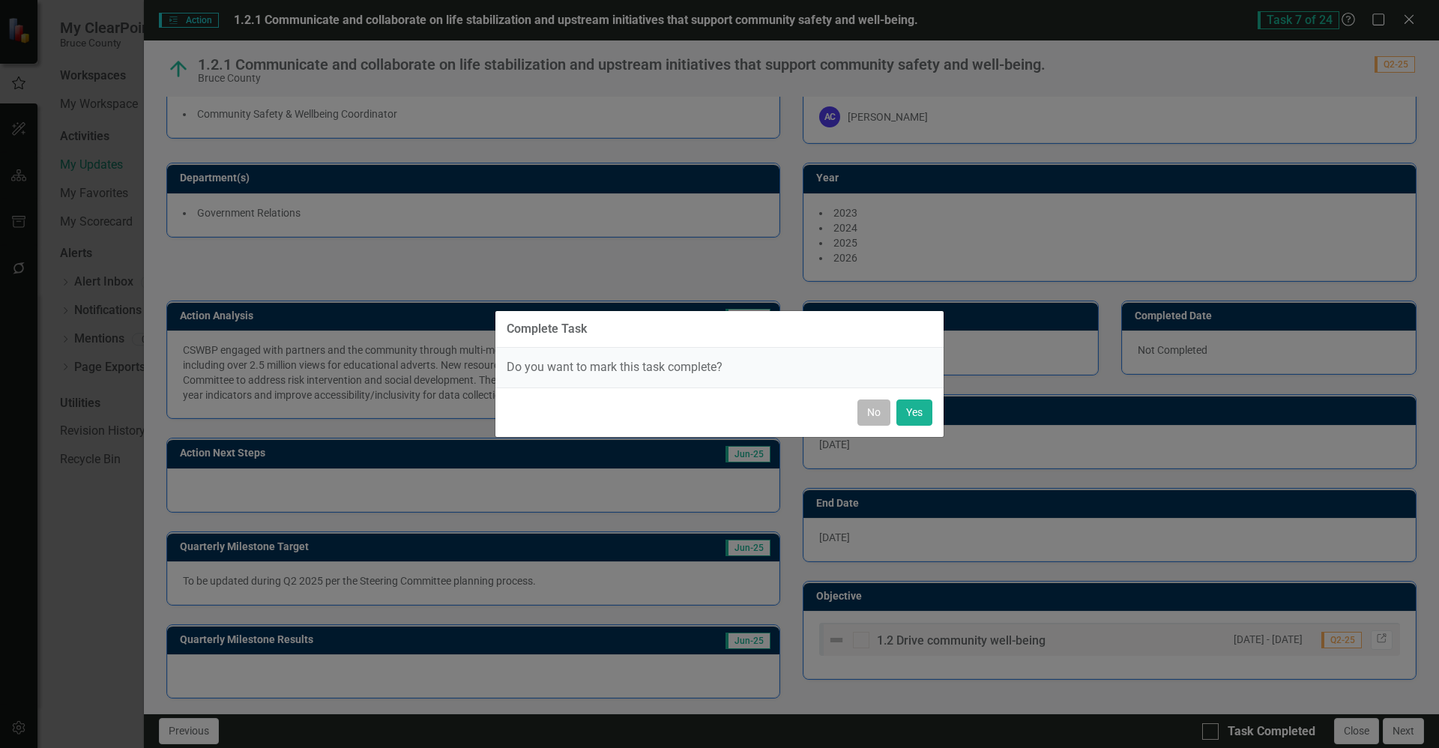
click at [879, 415] on button "No" at bounding box center [873, 412] width 33 height 26
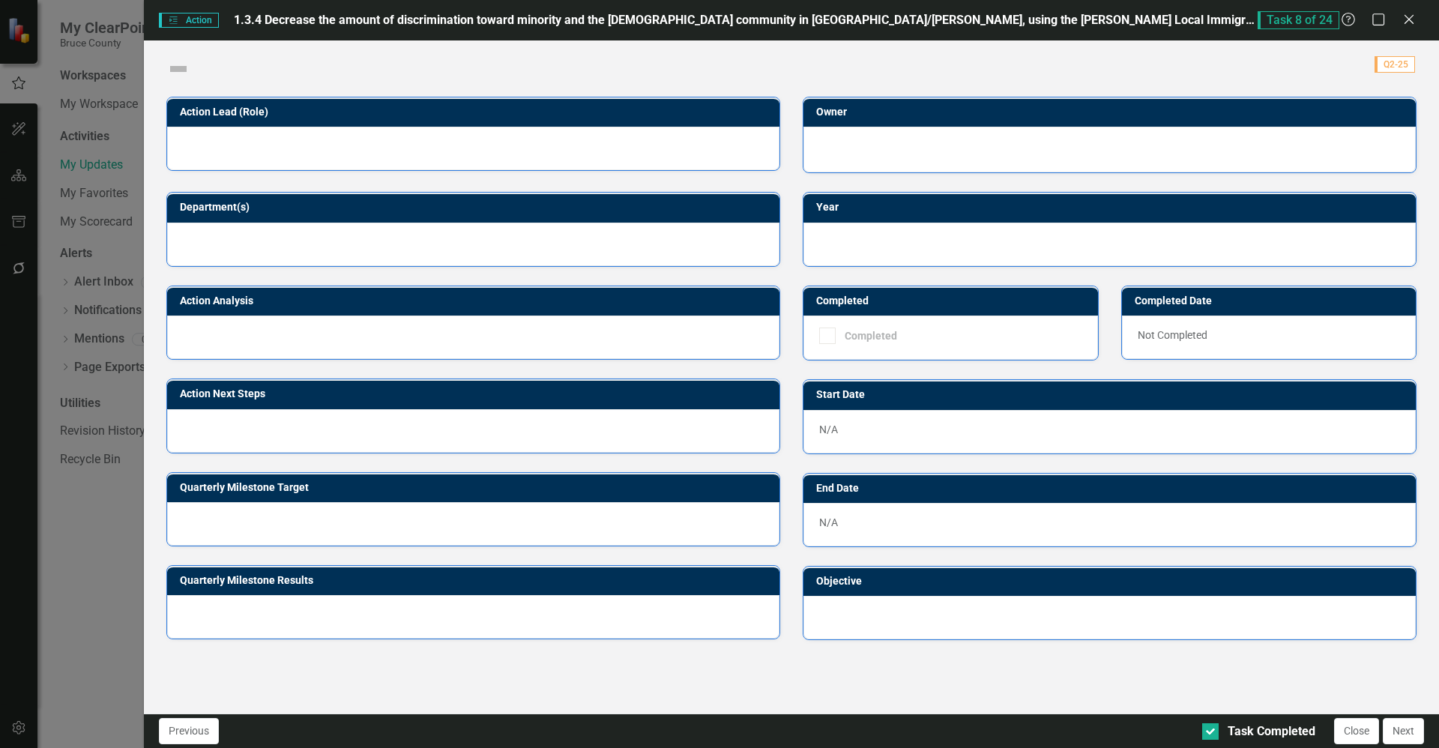
checkbox input "true"
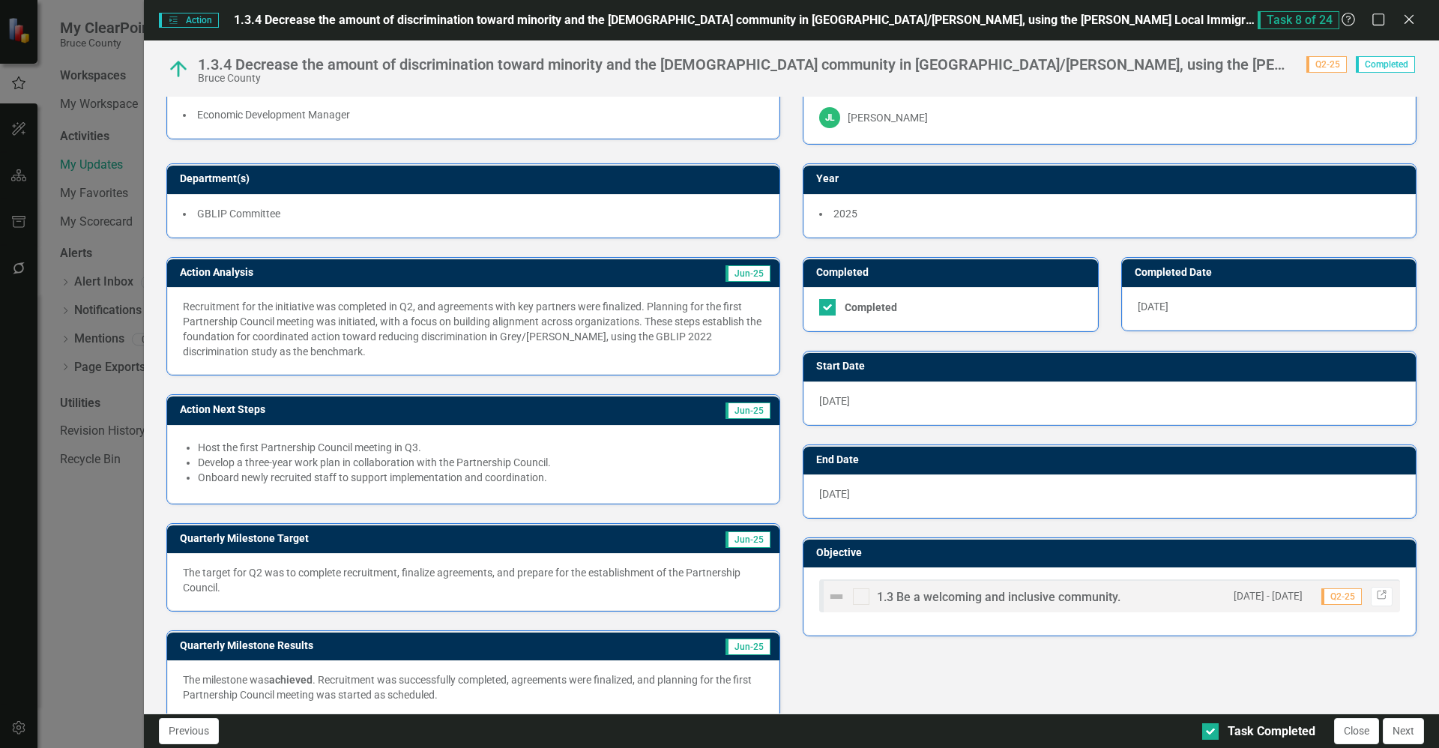
scroll to position [52, 0]
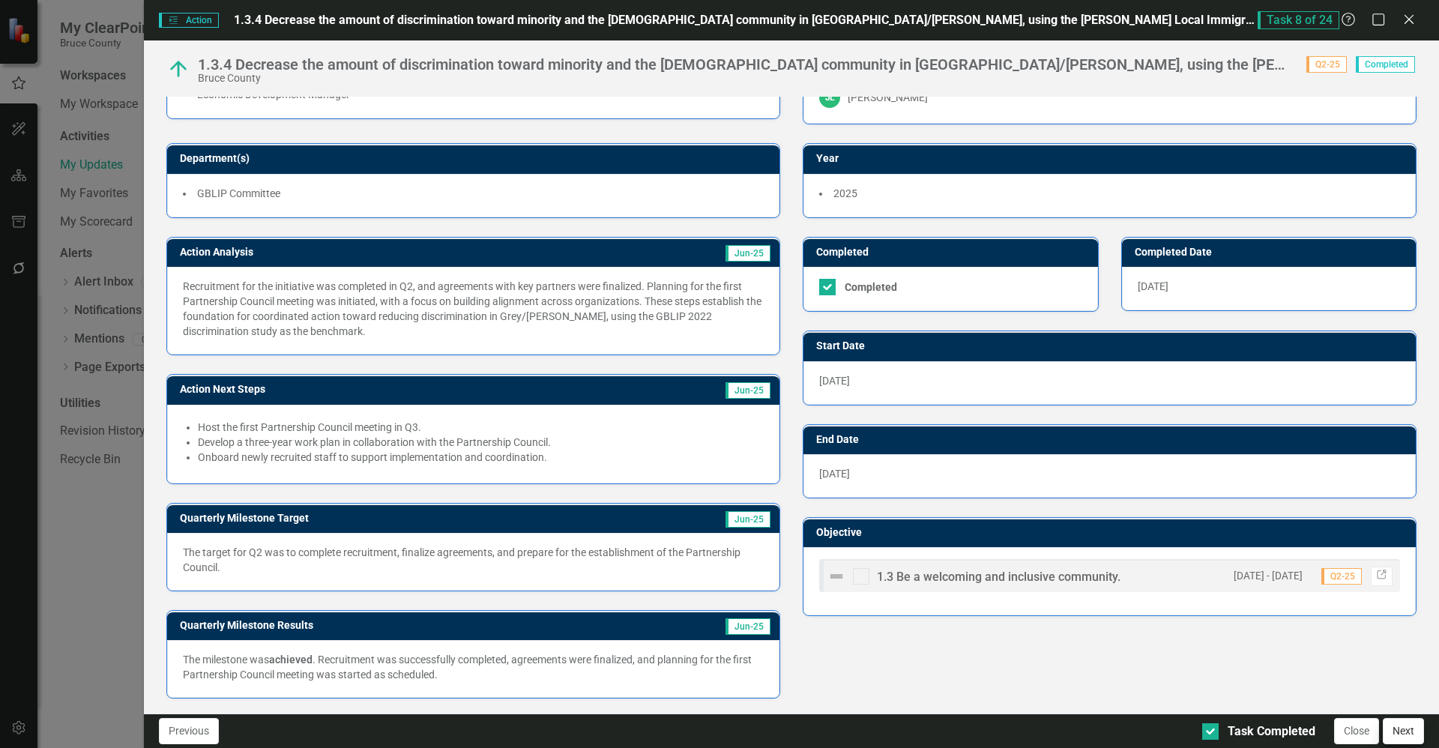
click at [1404, 739] on button "Next" at bounding box center [1403, 731] width 41 height 26
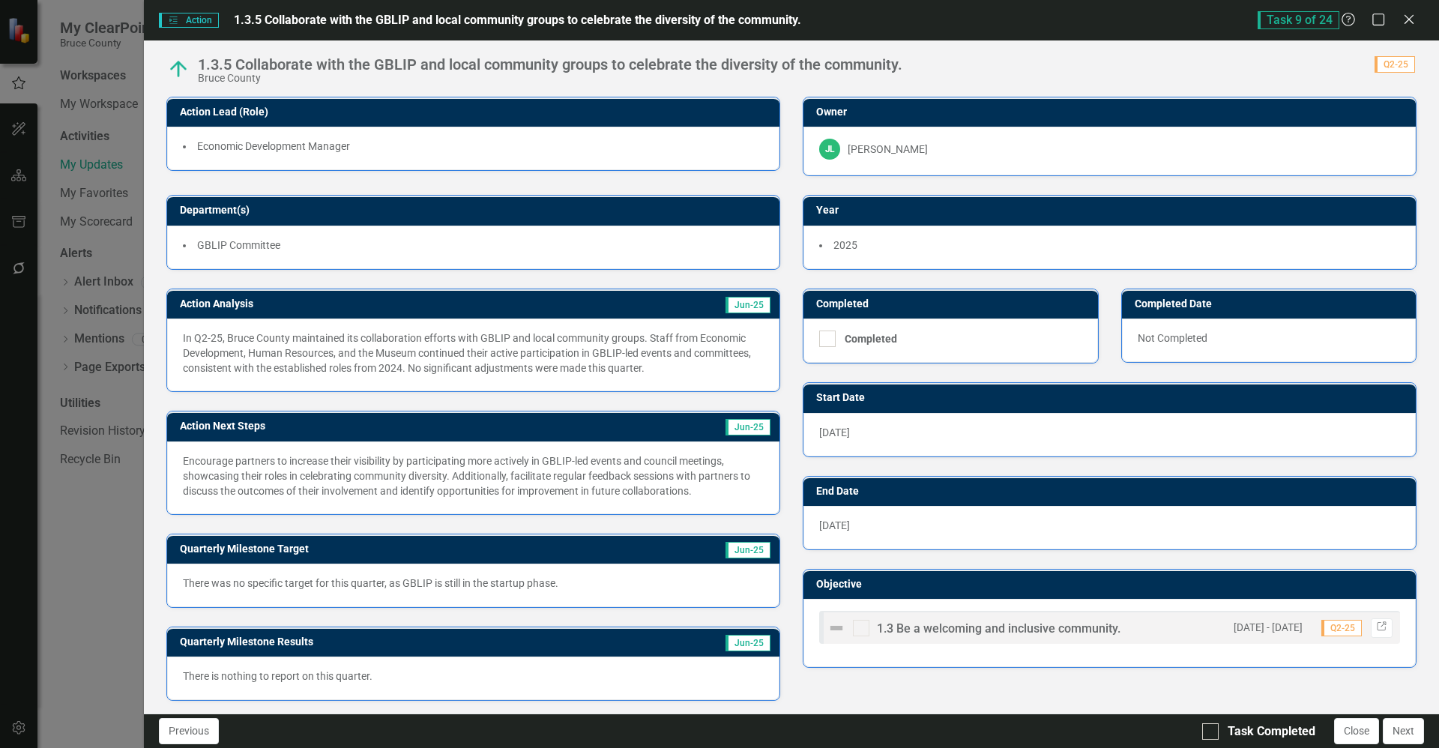
scroll to position [2, 0]
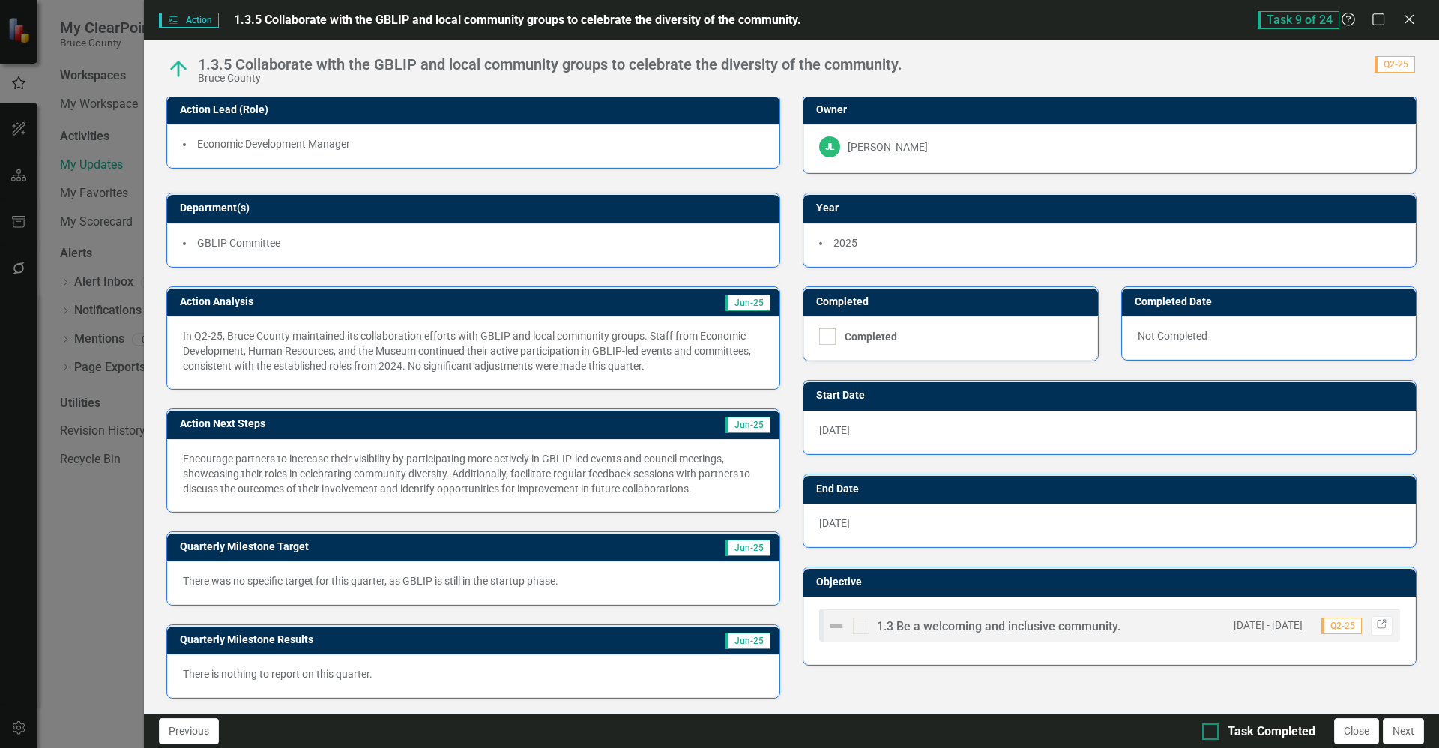
click at [1224, 737] on div "Task Completed" at bounding box center [1258, 731] width 113 height 17
click at [1212, 733] on input "Task Completed" at bounding box center [1207, 728] width 10 height 10
checkbox input "true"
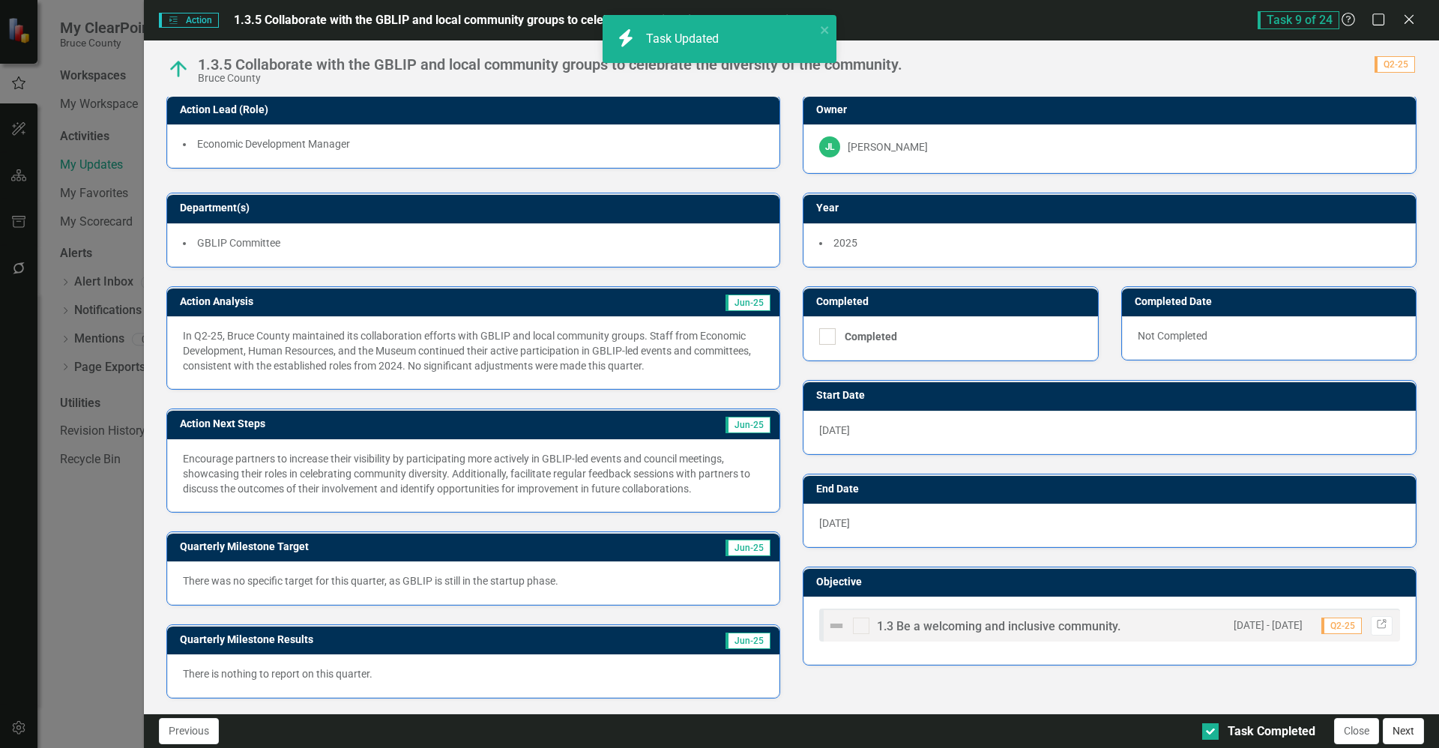
click at [1411, 731] on button "Next" at bounding box center [1403, 731] width 41 height 26
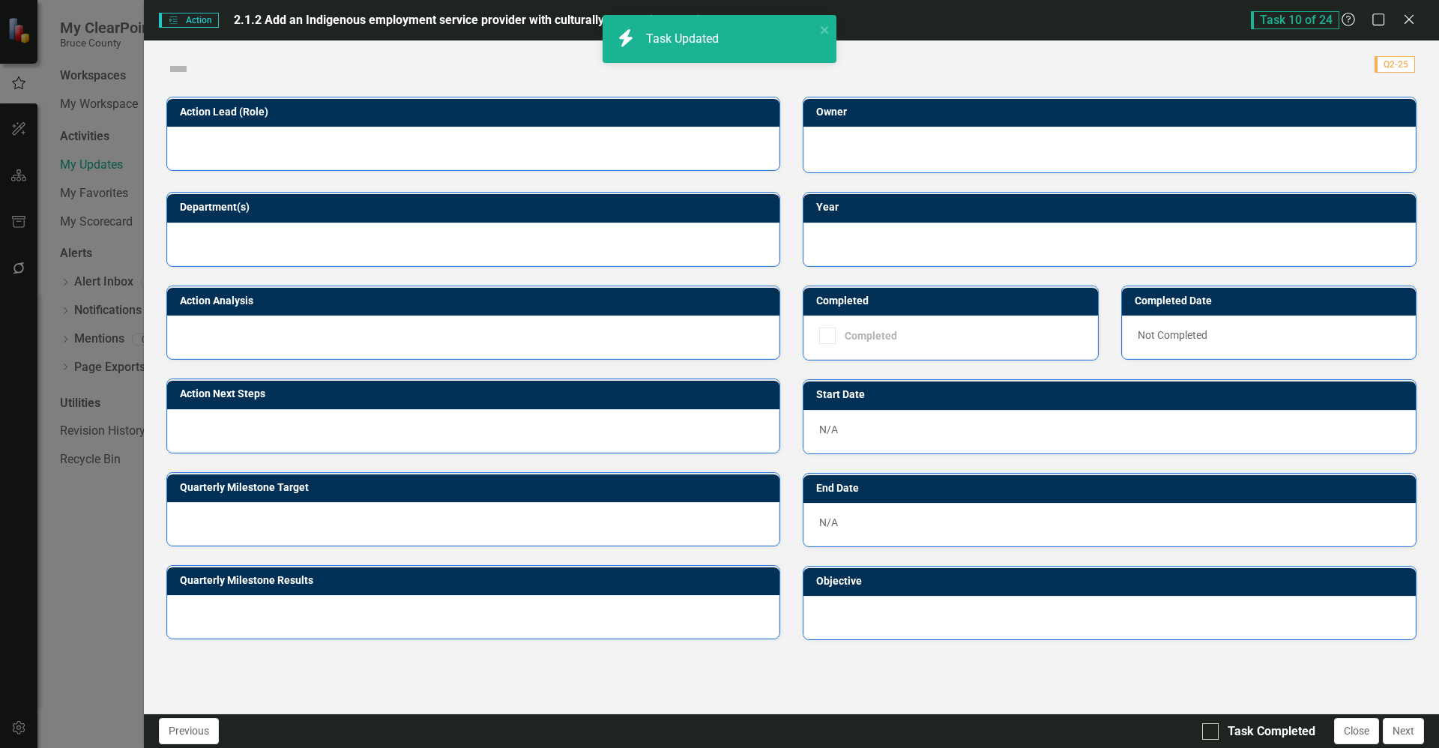
checkbox input "true"
